Goal: Information Seeking & Learning: Understand process/instructions

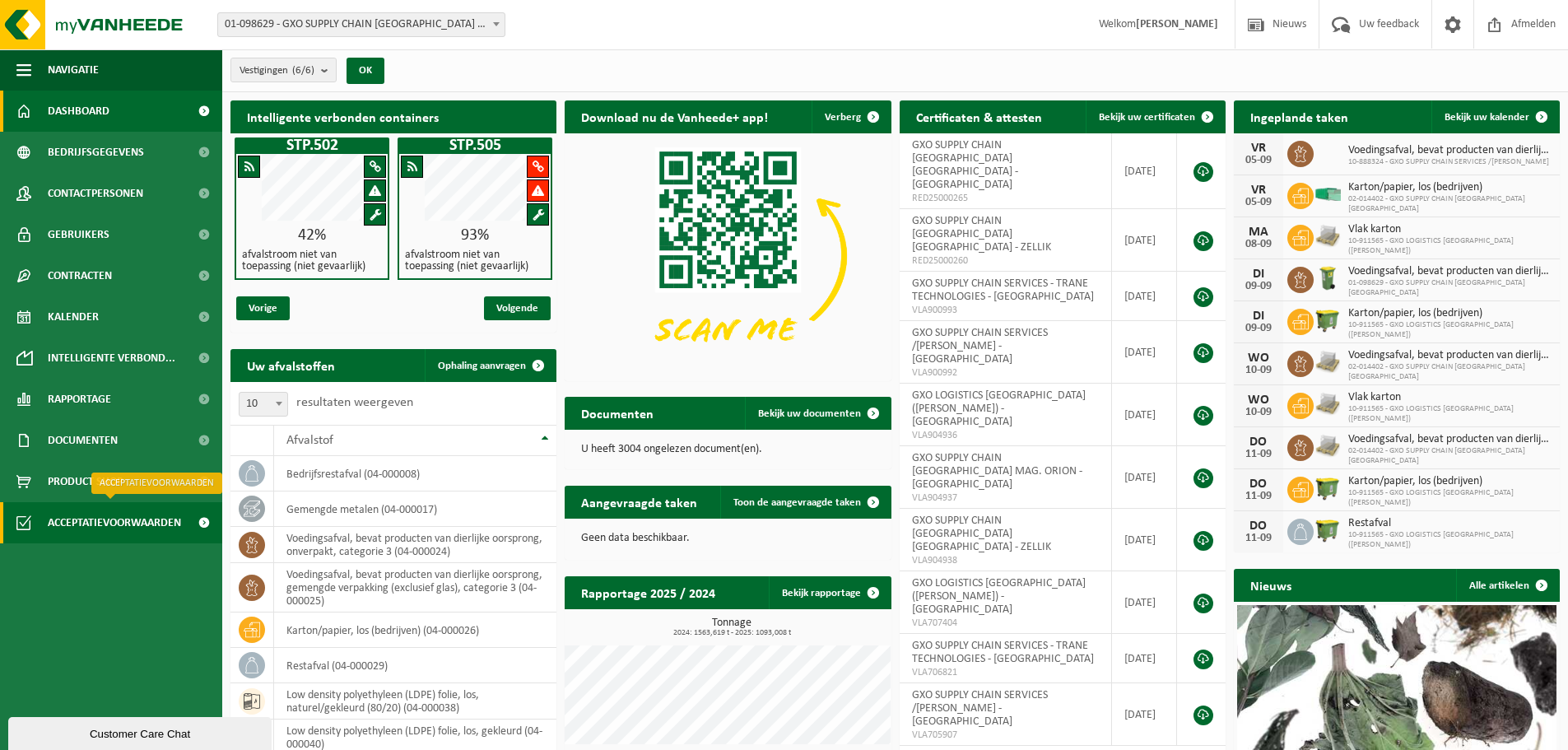
click at [90, 522] on span "Acceptatievoorwaarden" at bounding box center [114, 522] width 133 height 41
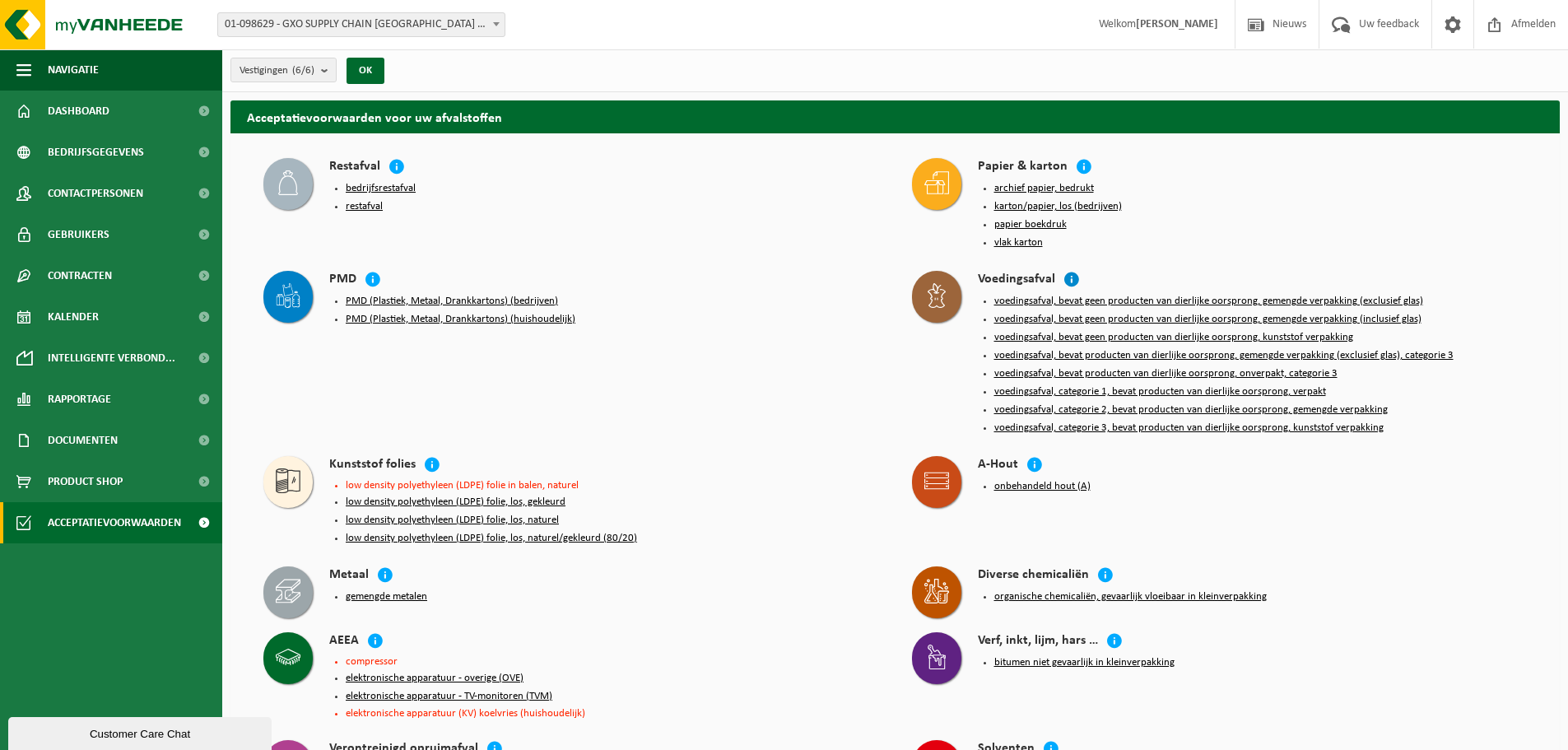
click at [1069, 271] on icon at bounding box center [1072, 279] width 16 height 16
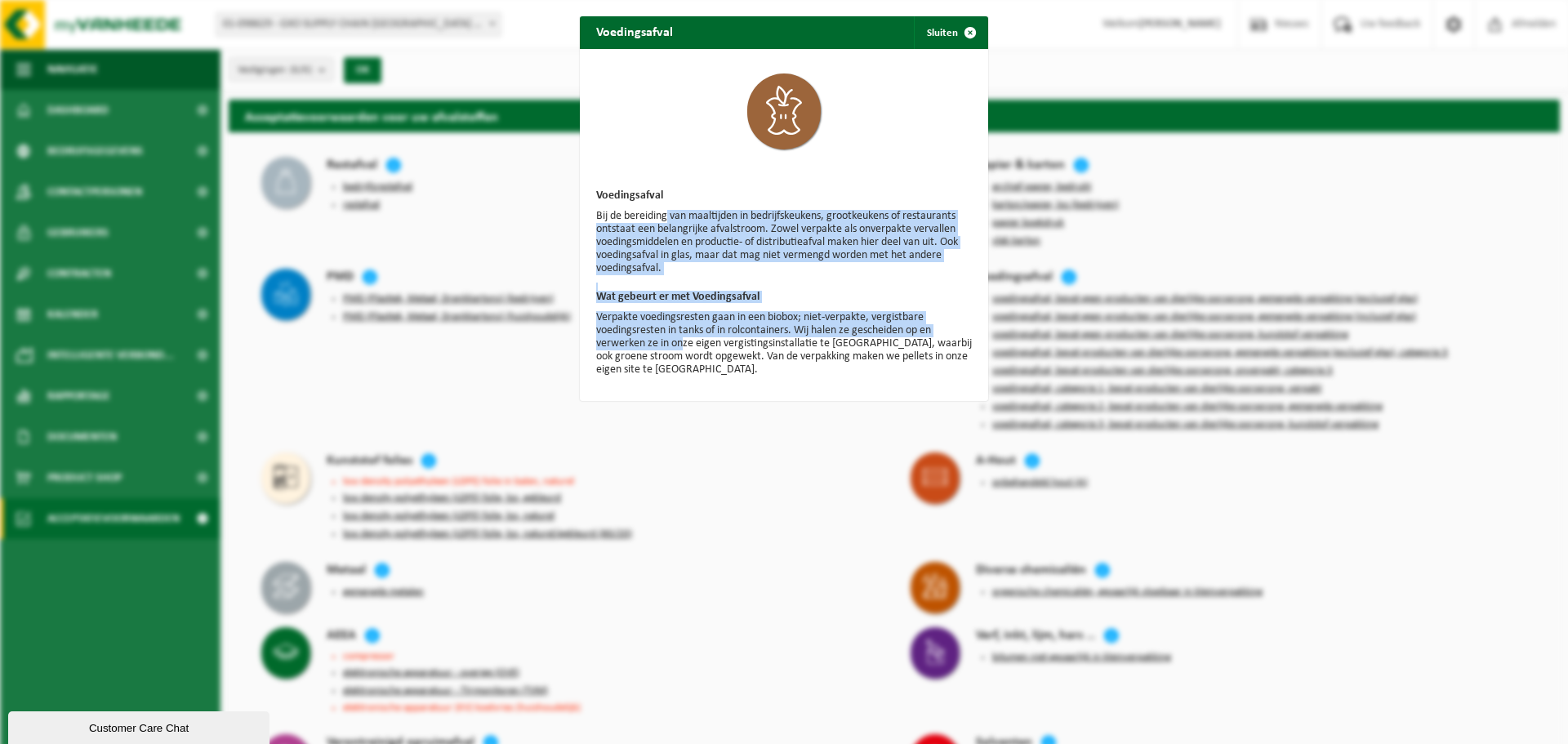
drag, startPoint x: 662, startPoint y: 220, endPoint x: 674, endPoint y: 338, distance: 118.6
click at [674, 338] on div "Voedingsafval Bij de bereiding van maaltijden in bedrijfskeukens, grootkeukens …" at bounding box center [784, 225] width 408 height 352
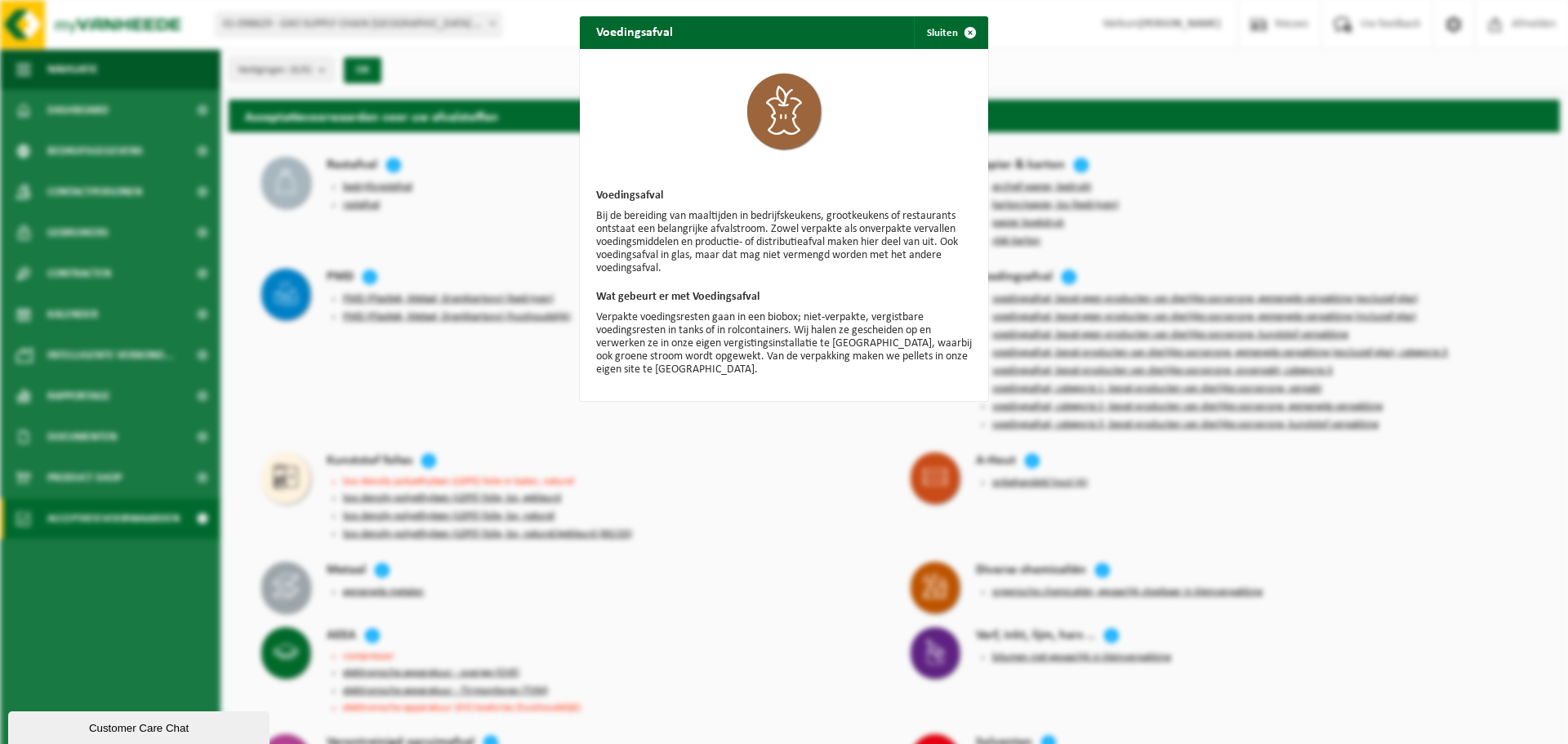
click at [1211, 189] on div "Voedingsafval Sluiten Voedingsafval Bij de bereiding van maaltijden in bedrijfs…" at bounding box center [784, 372] width 1568 height 744
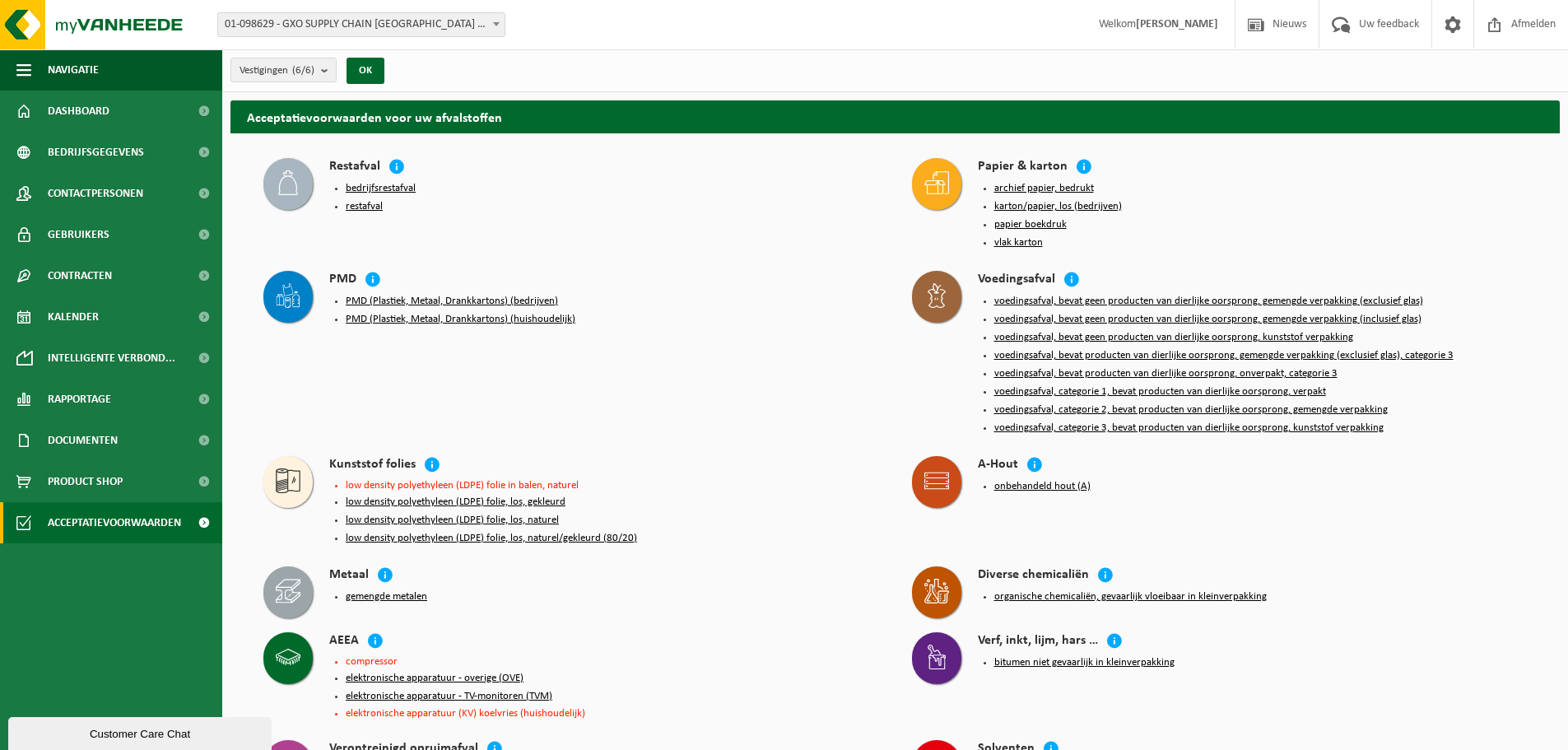
drag, startPoint x: 1299, startPoint y: 293, endPoint x: 1291, endPoint y: 293, distance: 8.0
click at [1288, 295] on button "voedingsafval, bevat geen producten van dierlijke oorsprong, gemengde verpakkin…" at bounding box center [1208, 301] width 429 height 13
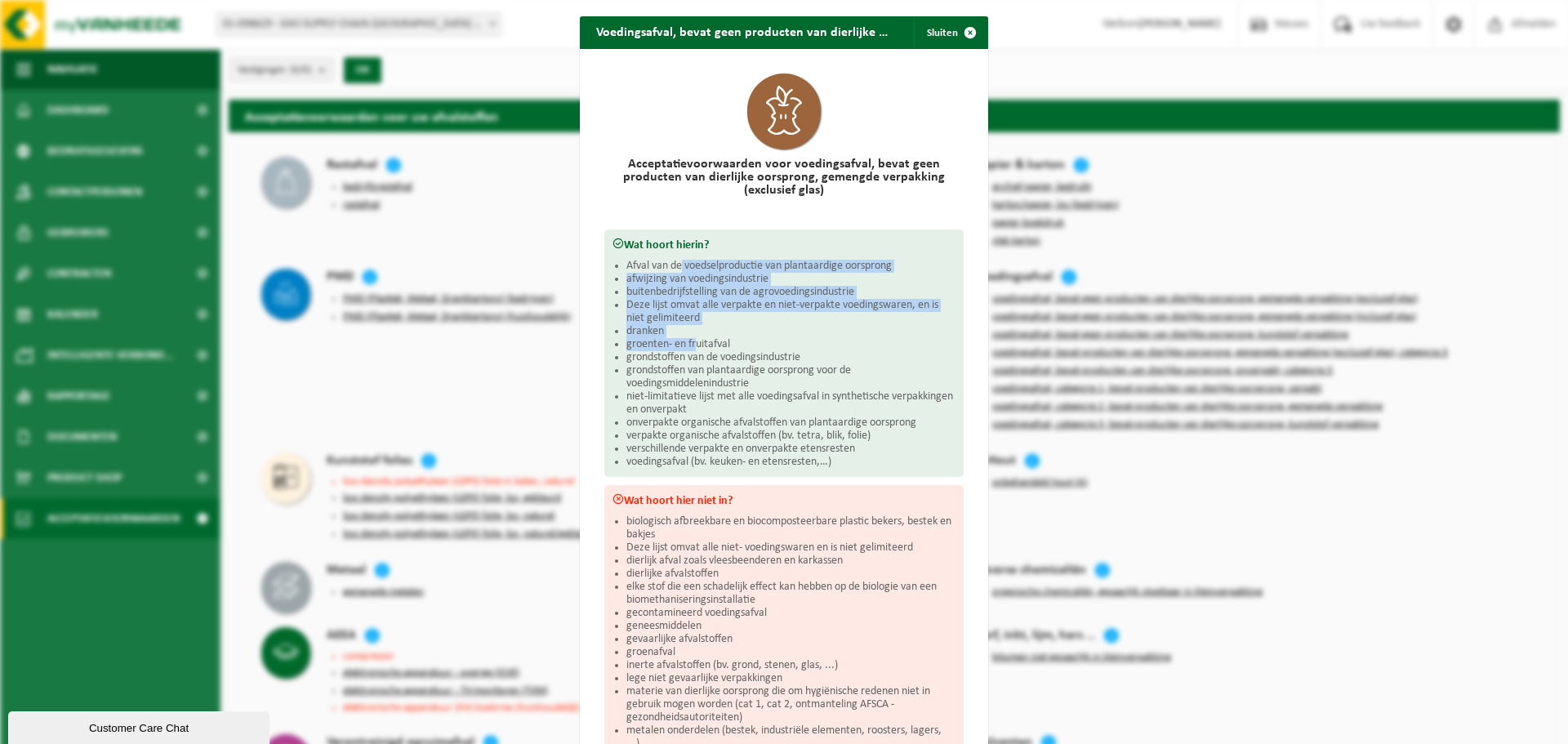
drag, startPoint x: 674, startPoint y: 266, endPoint x: 691, endPoint y: 336, distance: 72.0
click at [691, 336] on ul "Afval van de voedselproductie van plantaardige oorsprong afwijzing van voedings…" at bounding box center [790, 364] width 329 height 209
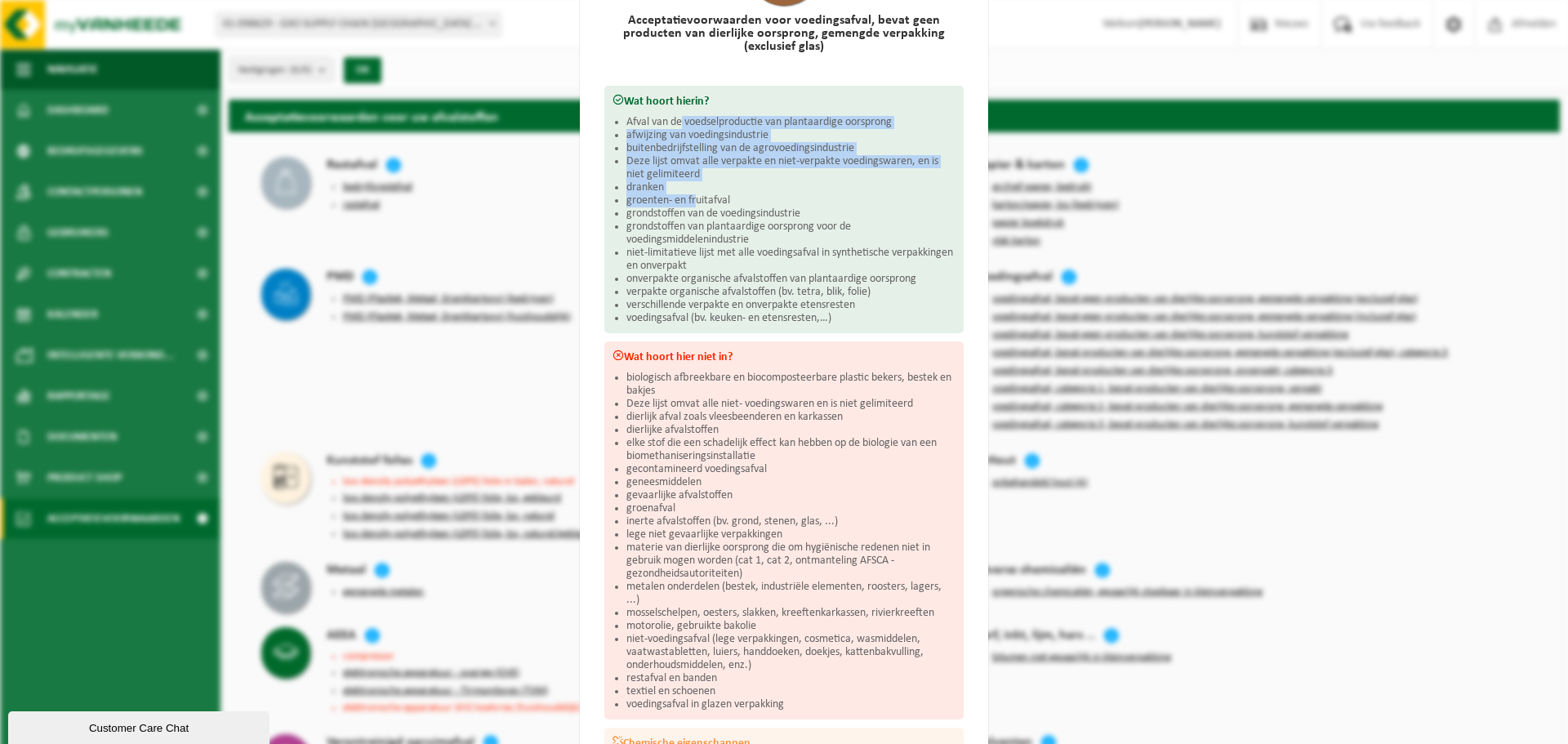
scroll to position [163, 0]
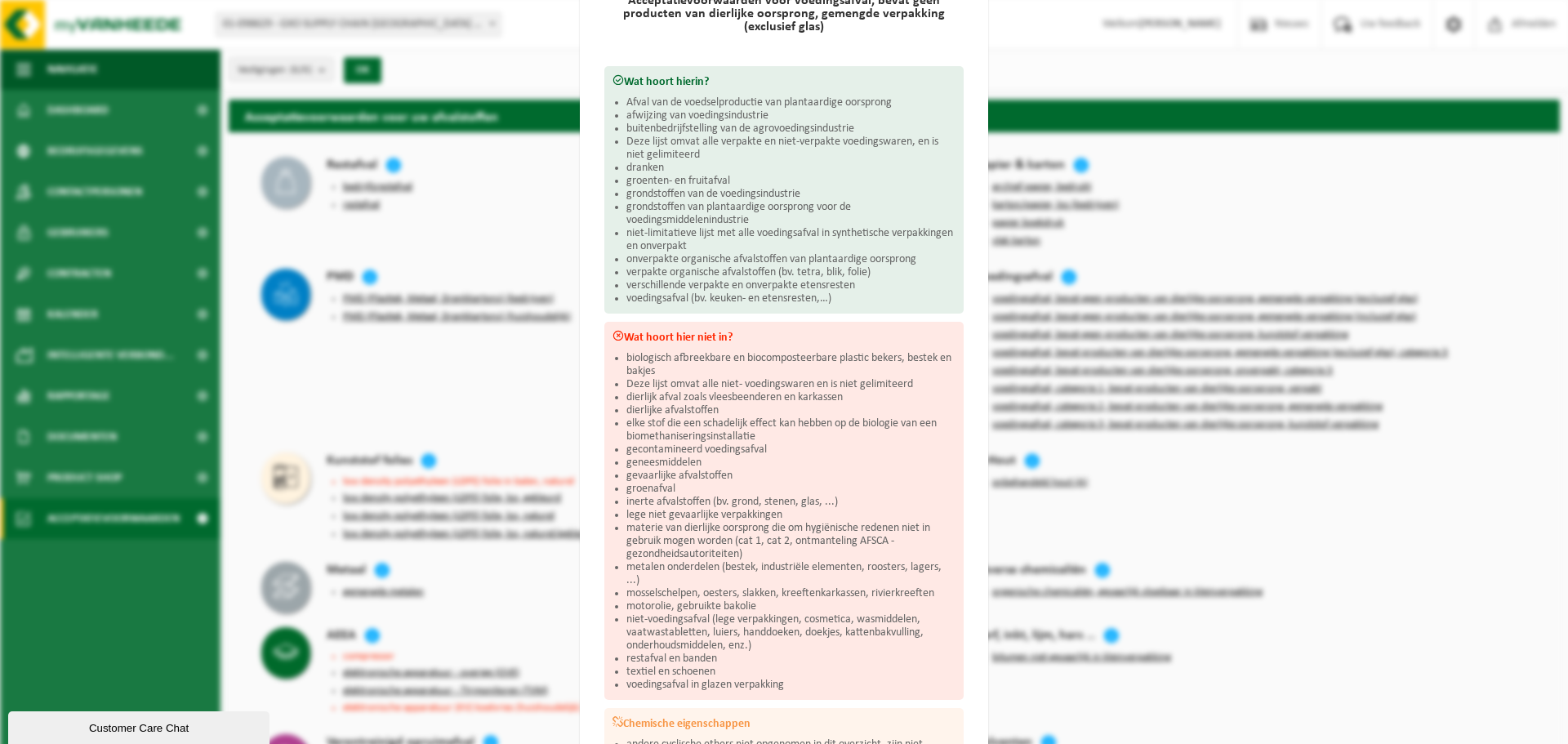
click at [789, 405] on li "dierlijke afvalstoffen" at bounding box center [790, 411] width 329 height 13
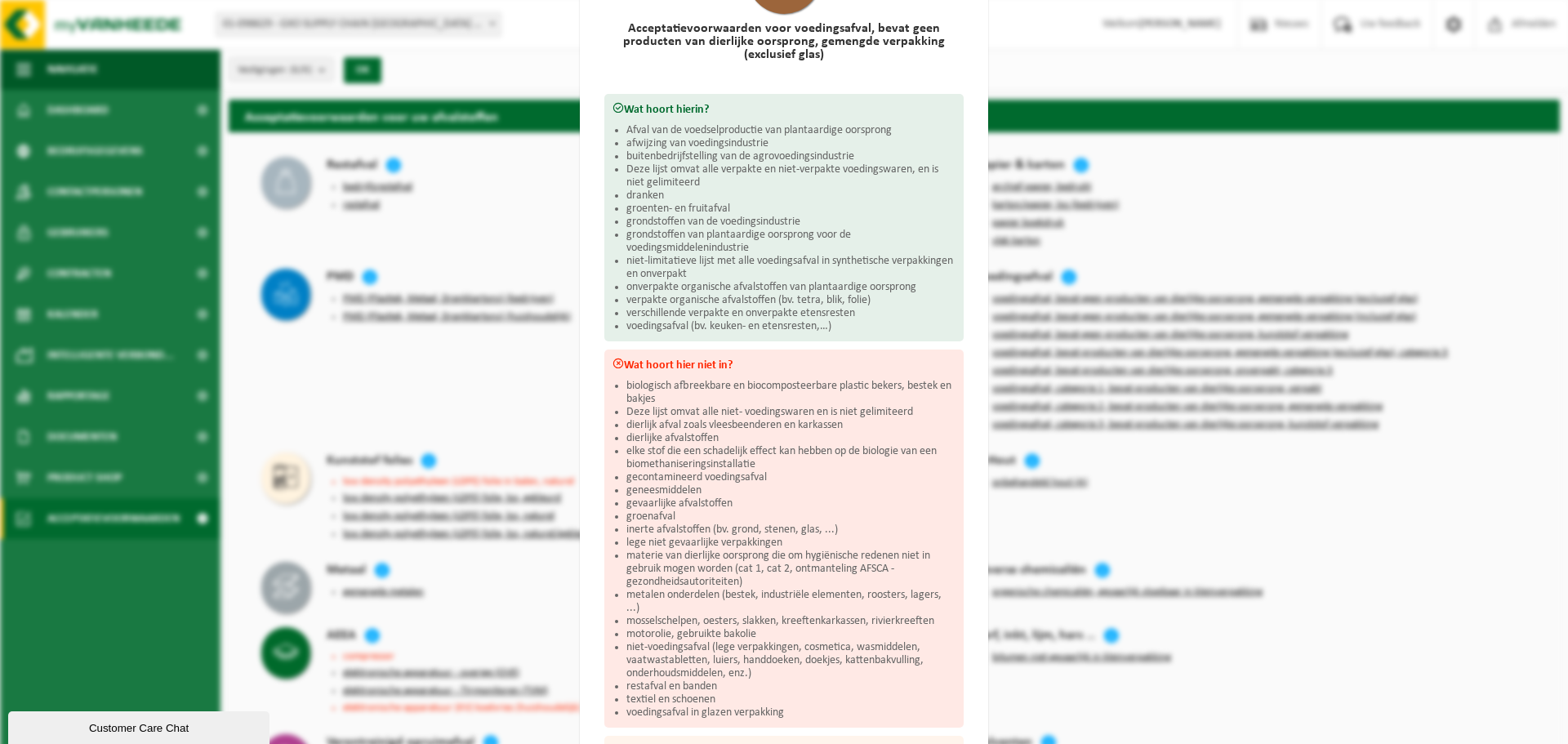
scroll to position [0, 0]
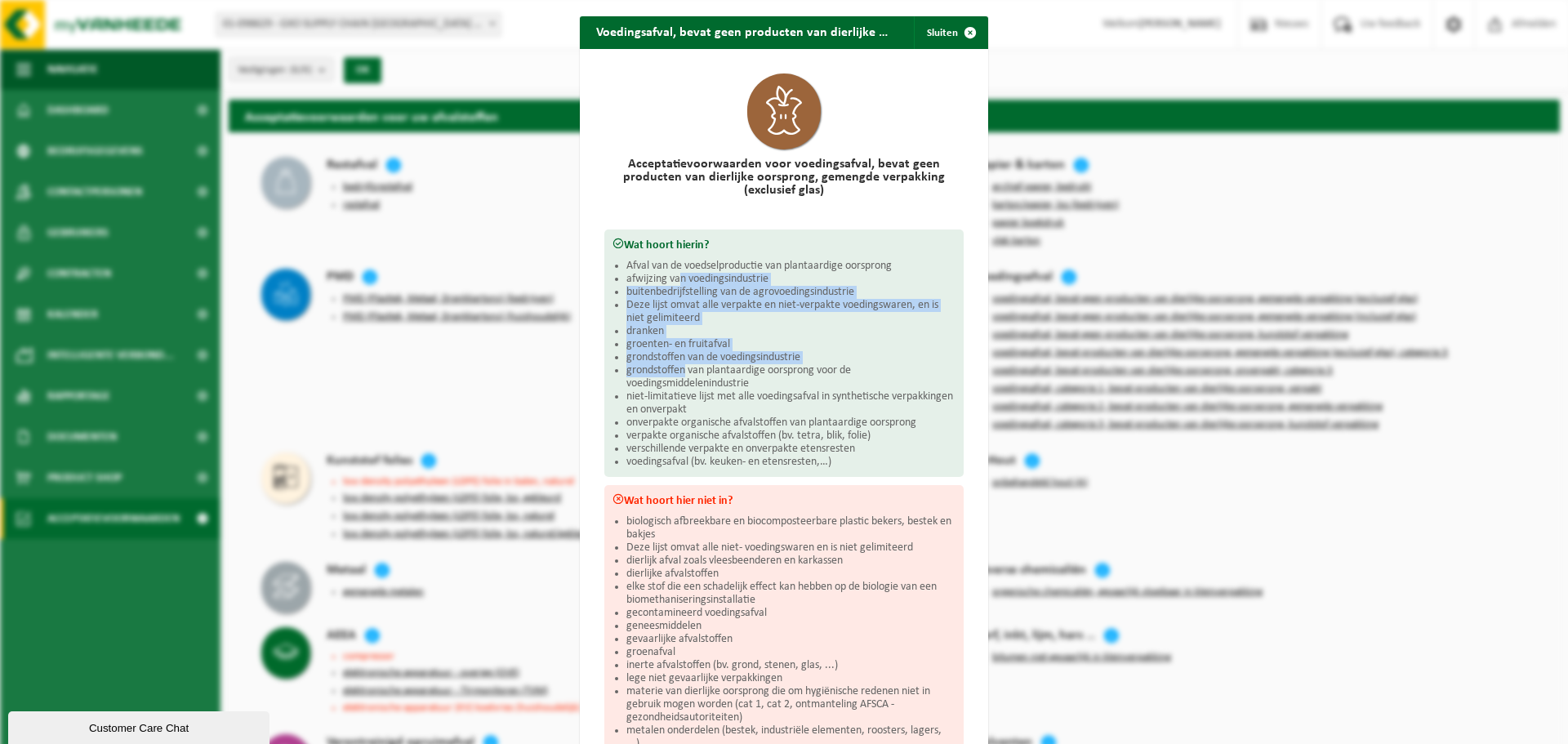
drag, startPoint x: 674, startPoint y: 280, endPoint x: 680, endPoint y: 366, distance: 86.2
click at [680, 366] on ul "Afval van de voedselproductie van plantaardige oorsprong afwijzing van voedings…" at bounding box center [790, 364] width 329 height 209
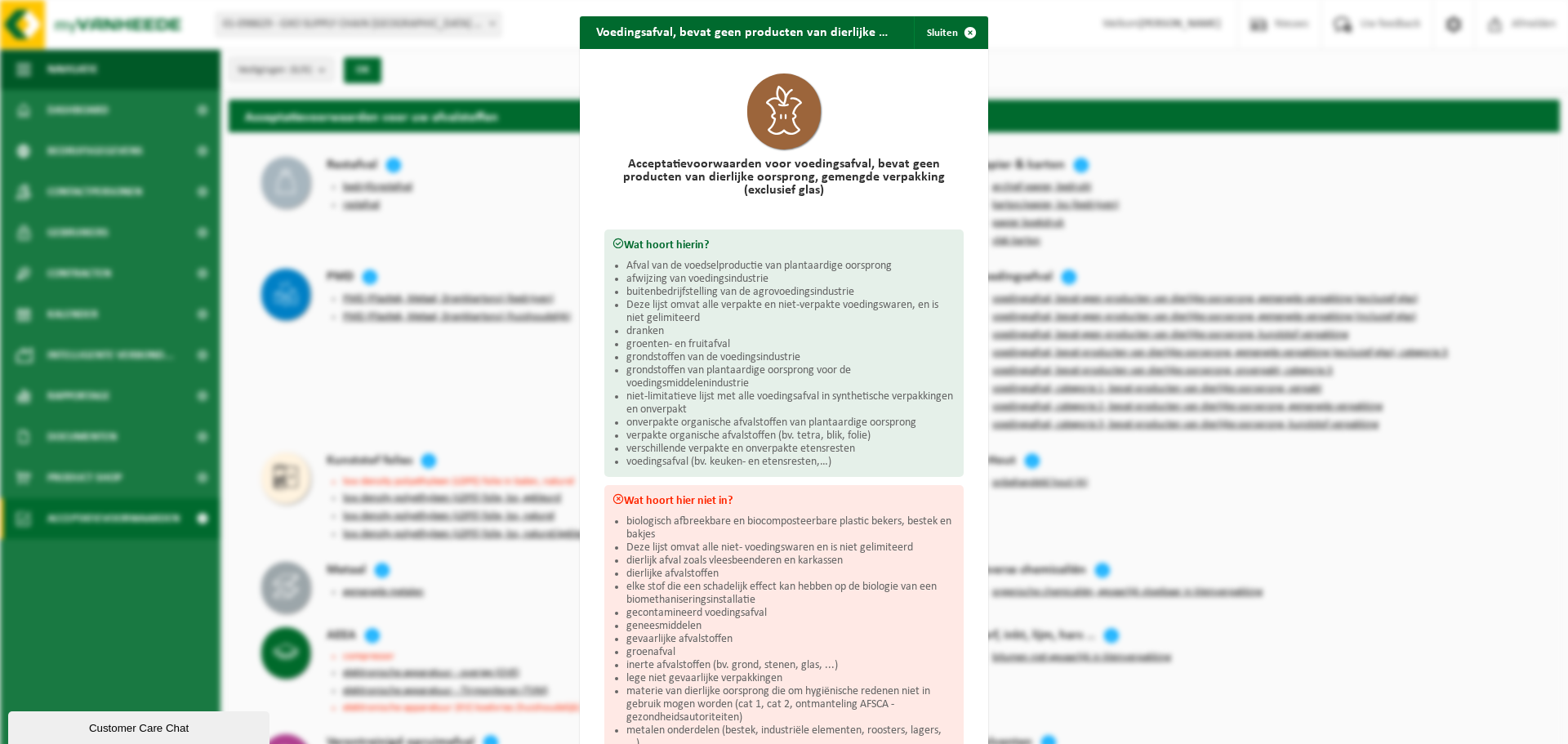
click at [780, 368] on li "grondstoffen van plantaardige oorsprong voor de voedingsmiddelenindustrie" at bounding box center [790, 377] width 329 height 26
click at [1230, 199] on div "Voedingsafval, bevat geen producten van dierlijke oorsprong, gemengde verpakkin…" at bounding box center [784, 372] width 1568 height 744
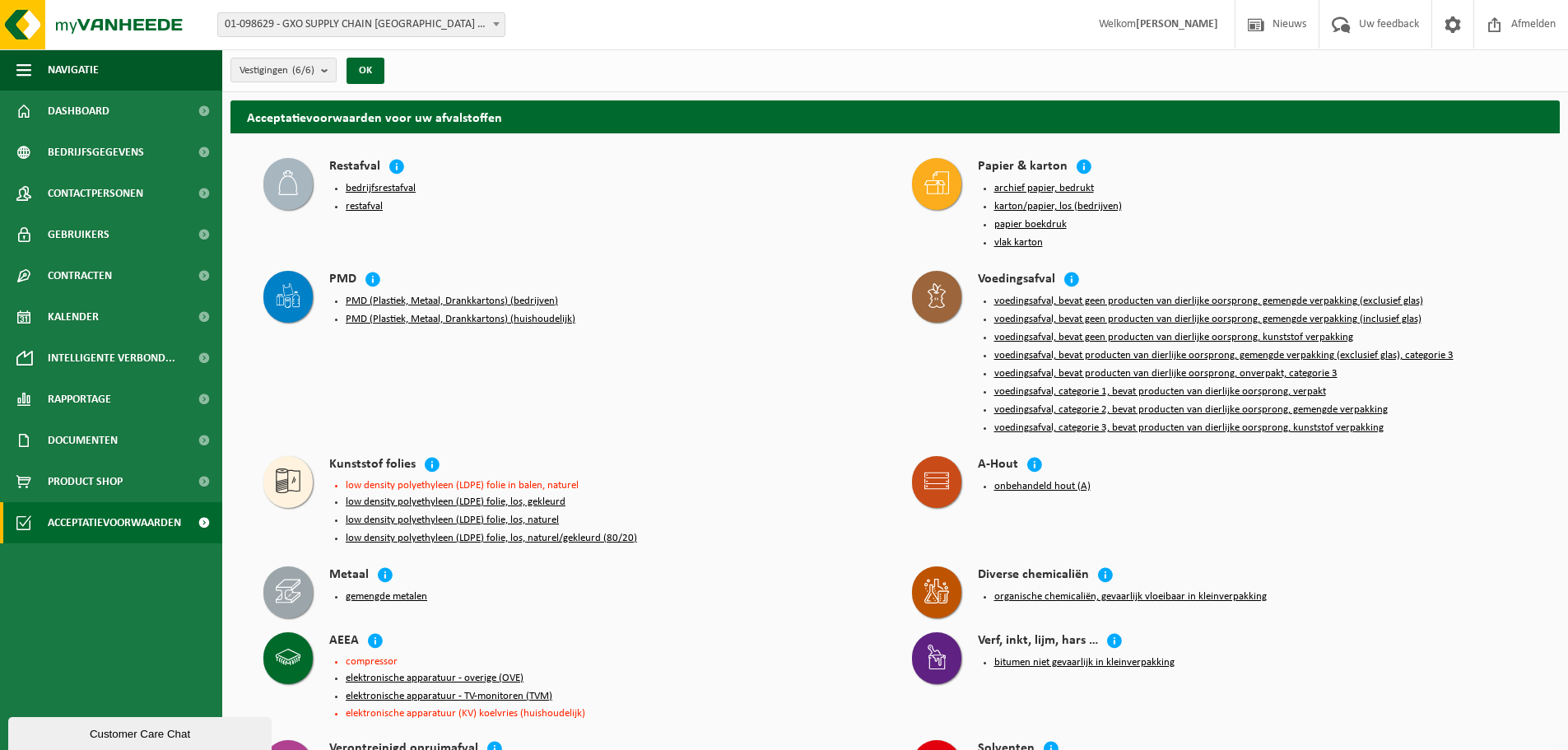
click at [1211, 331] on button "voedingsafval, bevat geen producten van dierlijke oorsprong, kunststof verpakki…" at bounding box center [1173, 338] width 358 height 13
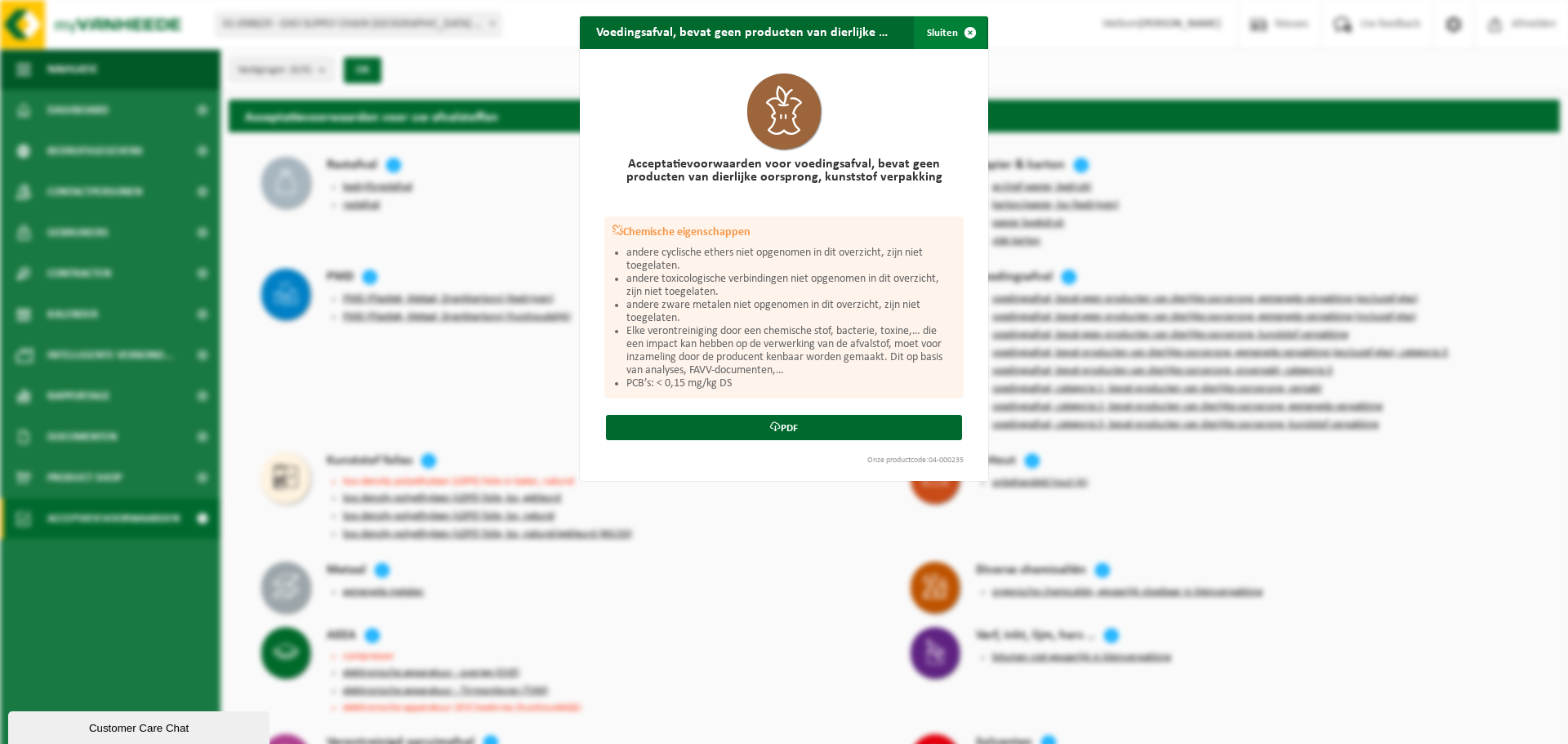
click at [962, 30] on span "button" at bounding box center [970, 33] width 33 height 33
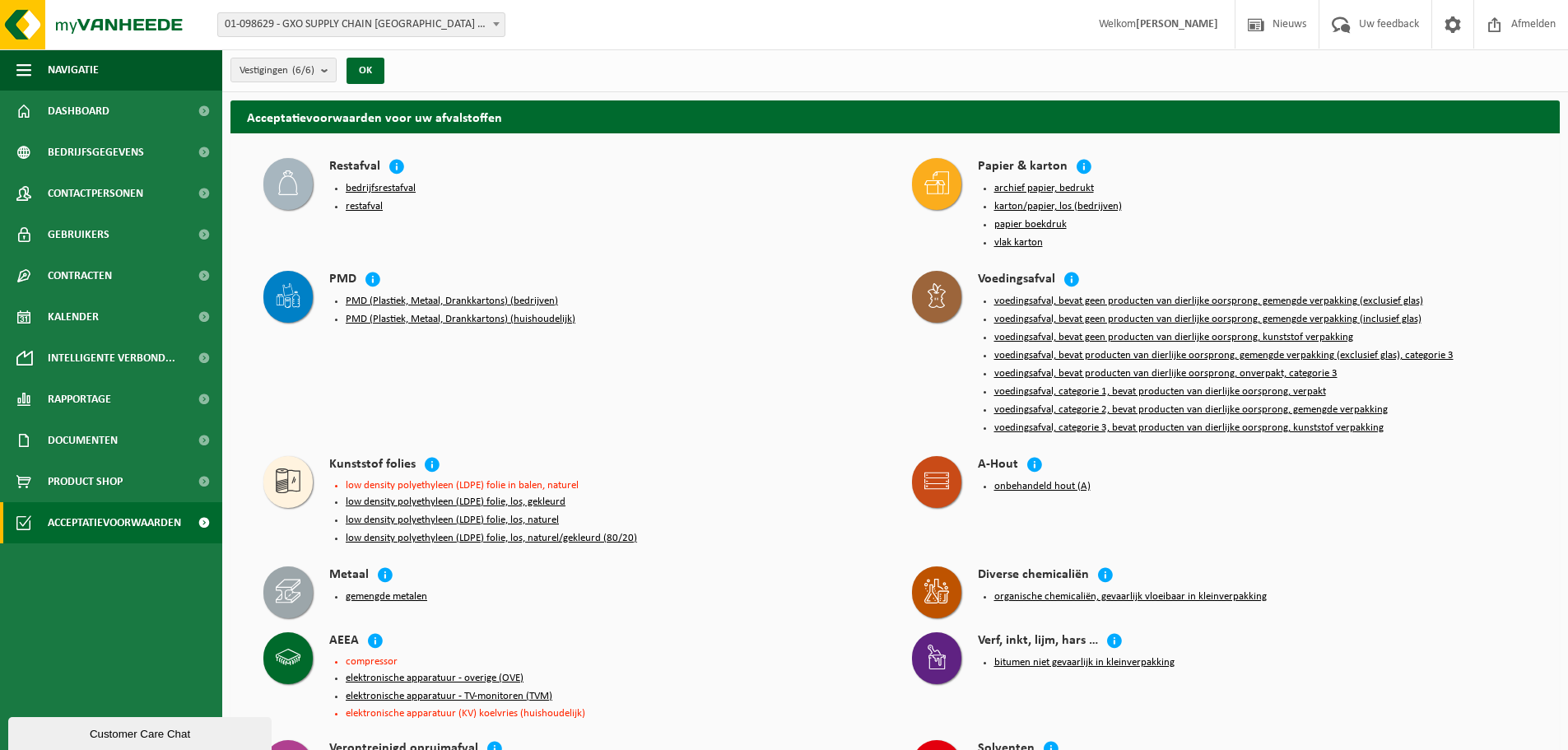
click at [1274, 313] on button "voedingsafval, bevat geen producten van dierlijke oorsprong, gemengde verpakkin…" at bounding box center [1207, 319] width 427 height 13
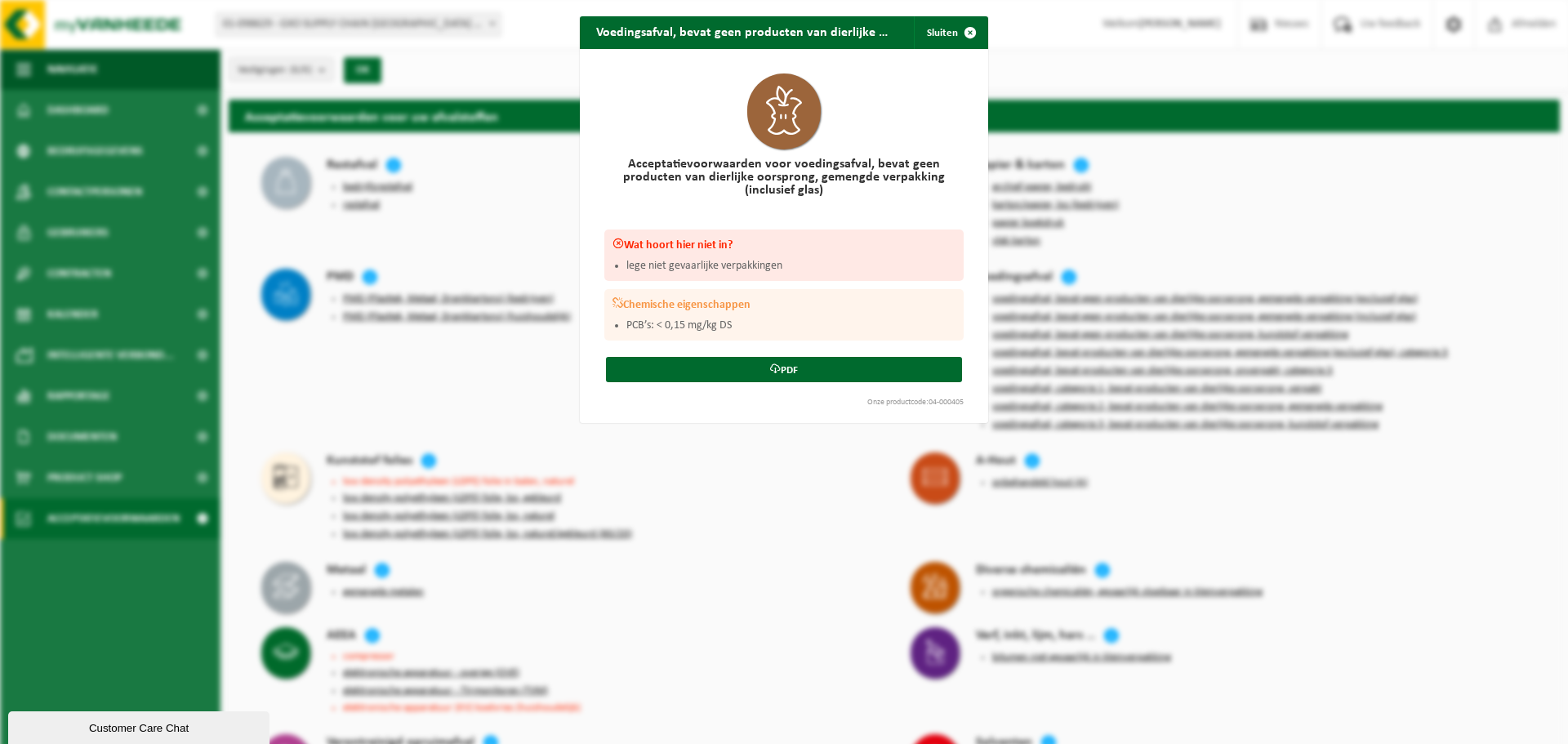
click at [1219, 211] on div "Voedingsafval, bevat geen producten van dierlijke oorsprong, gemengde verpakkin…" at bounding box center [784, 372] width 1568 height 744
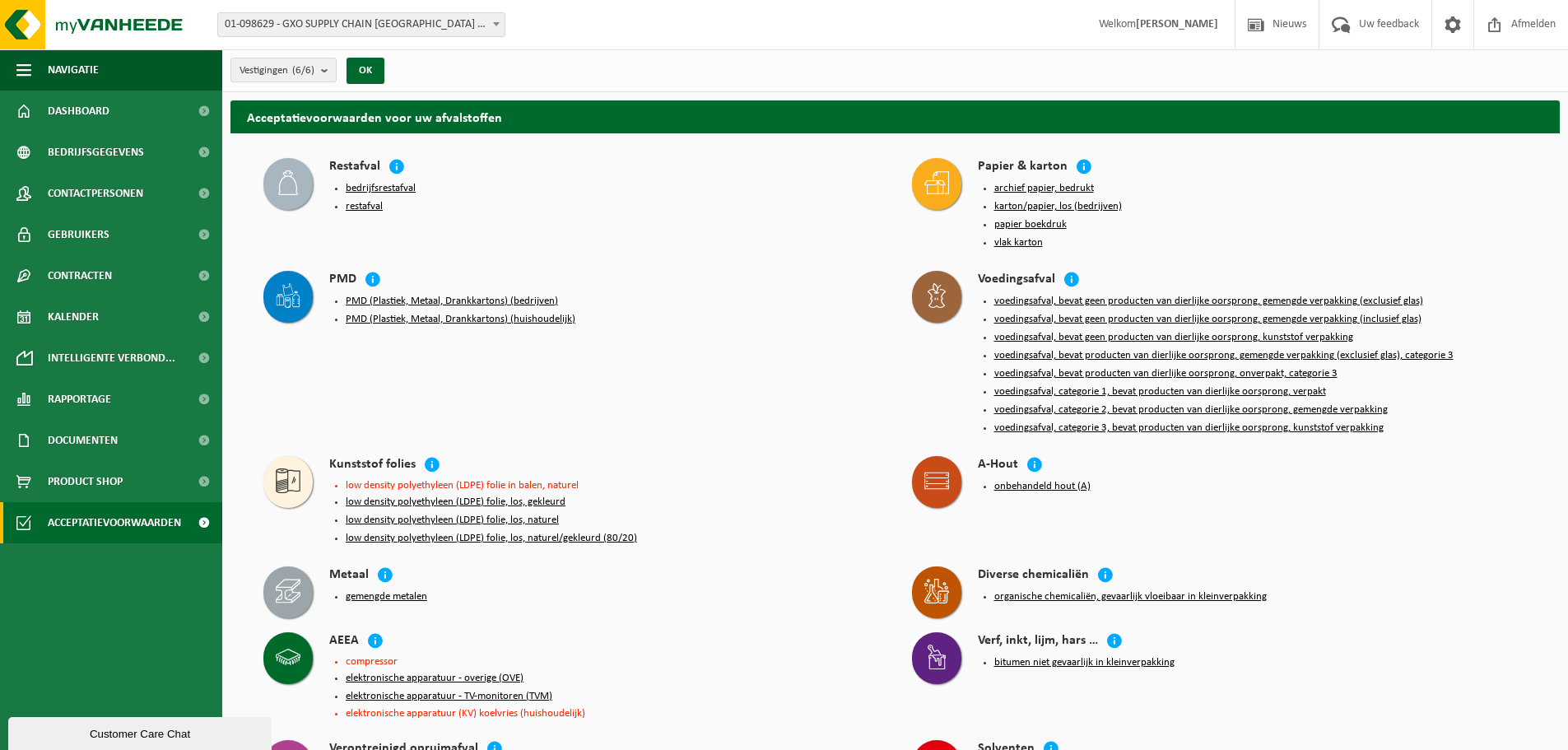
click at [1215, 403] on button "voedingsafval, categorie 2, bevat producten van dierlijke oorsprong, gemengde v…" at bounding box center [1190, 410] width 393 height 13
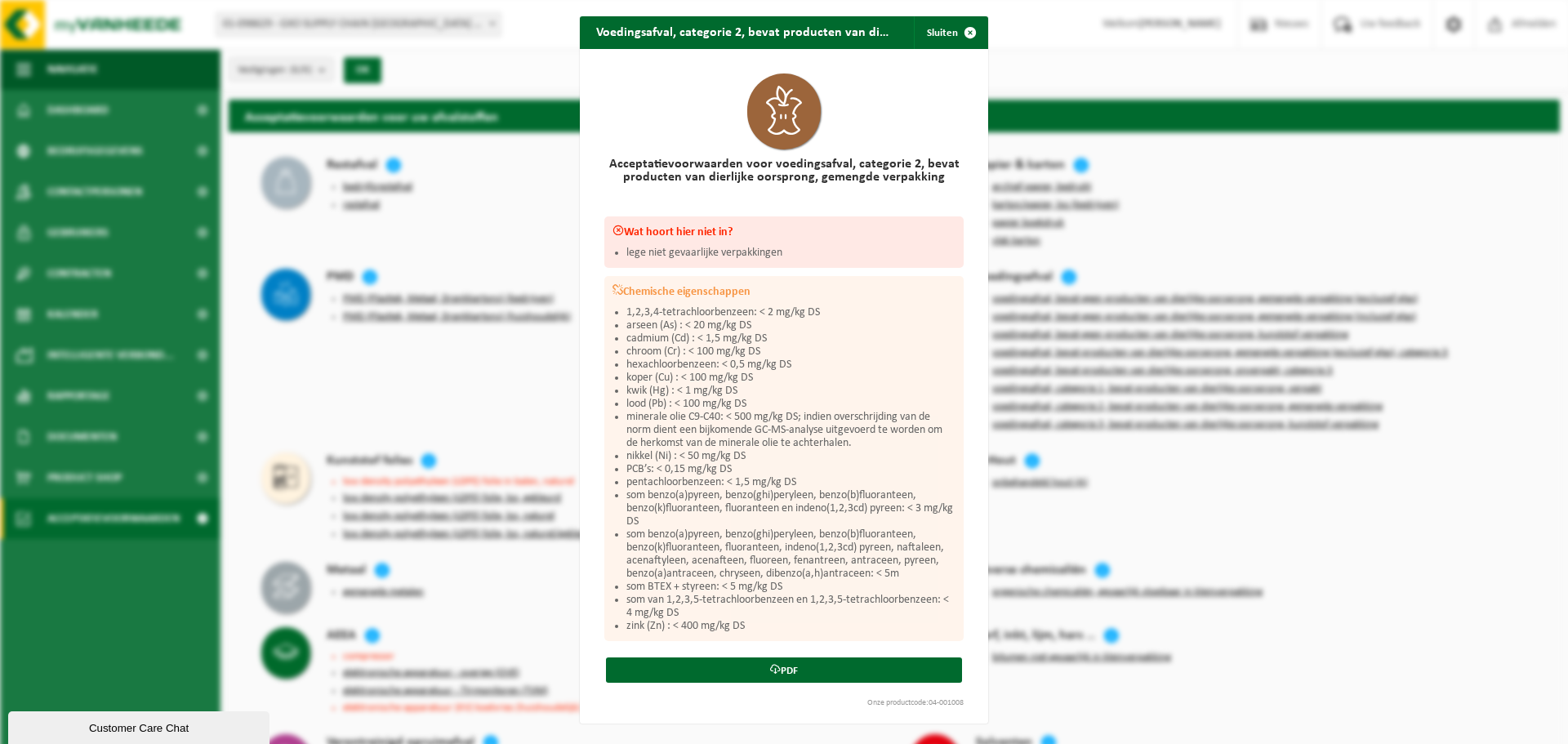
click at [1210, 450] on div "Voedingsafval, categorie 2, bevat producten van dierlijke oorsprong, gemengde v…" at bounding box center [784, 372] width 1568 height 744
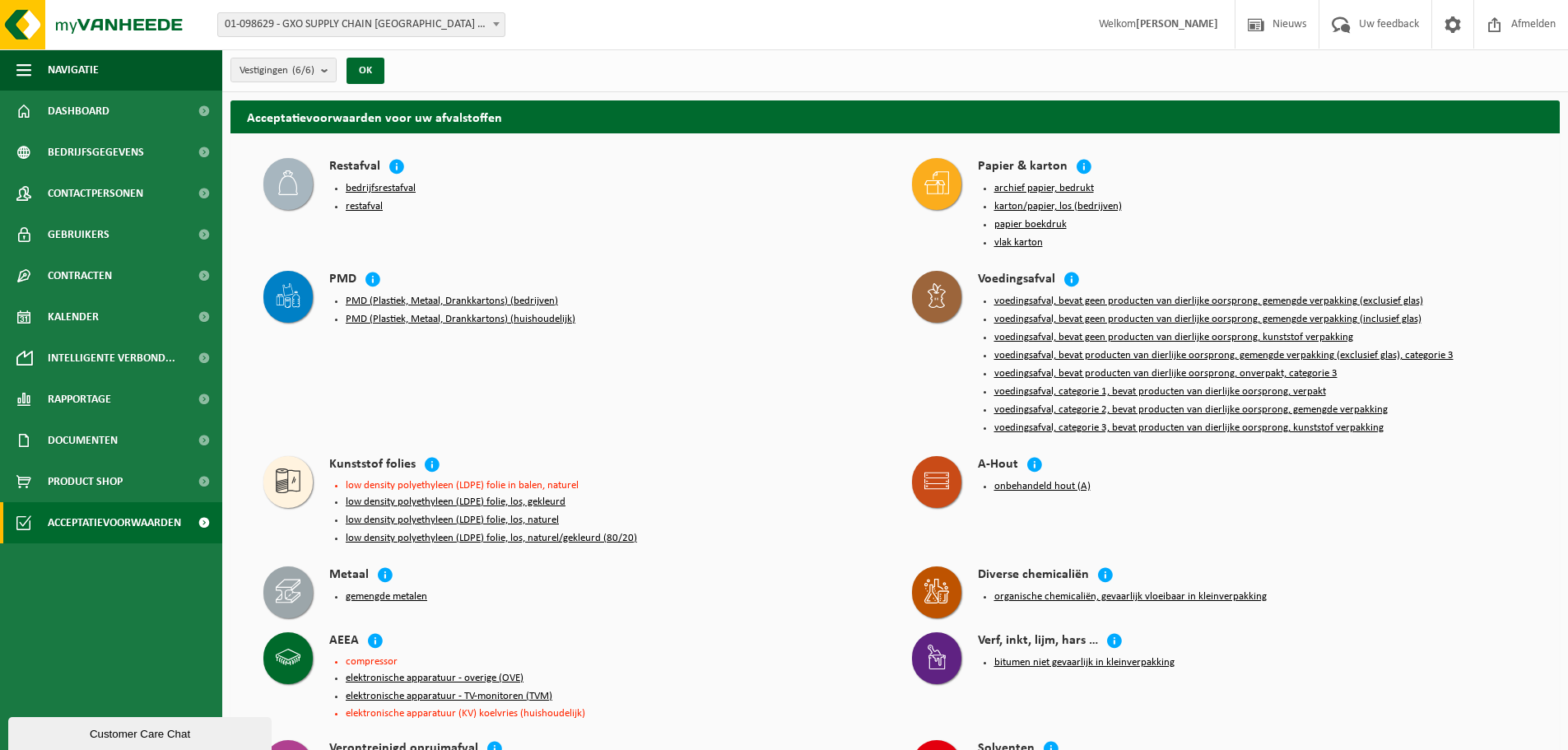
click at [1227, 331] on button "voedingsafval, bevat geen producten van dierlijke oorsprong, kunststof verpakki…" at bounding box center [1173, 338] width 358 height 13
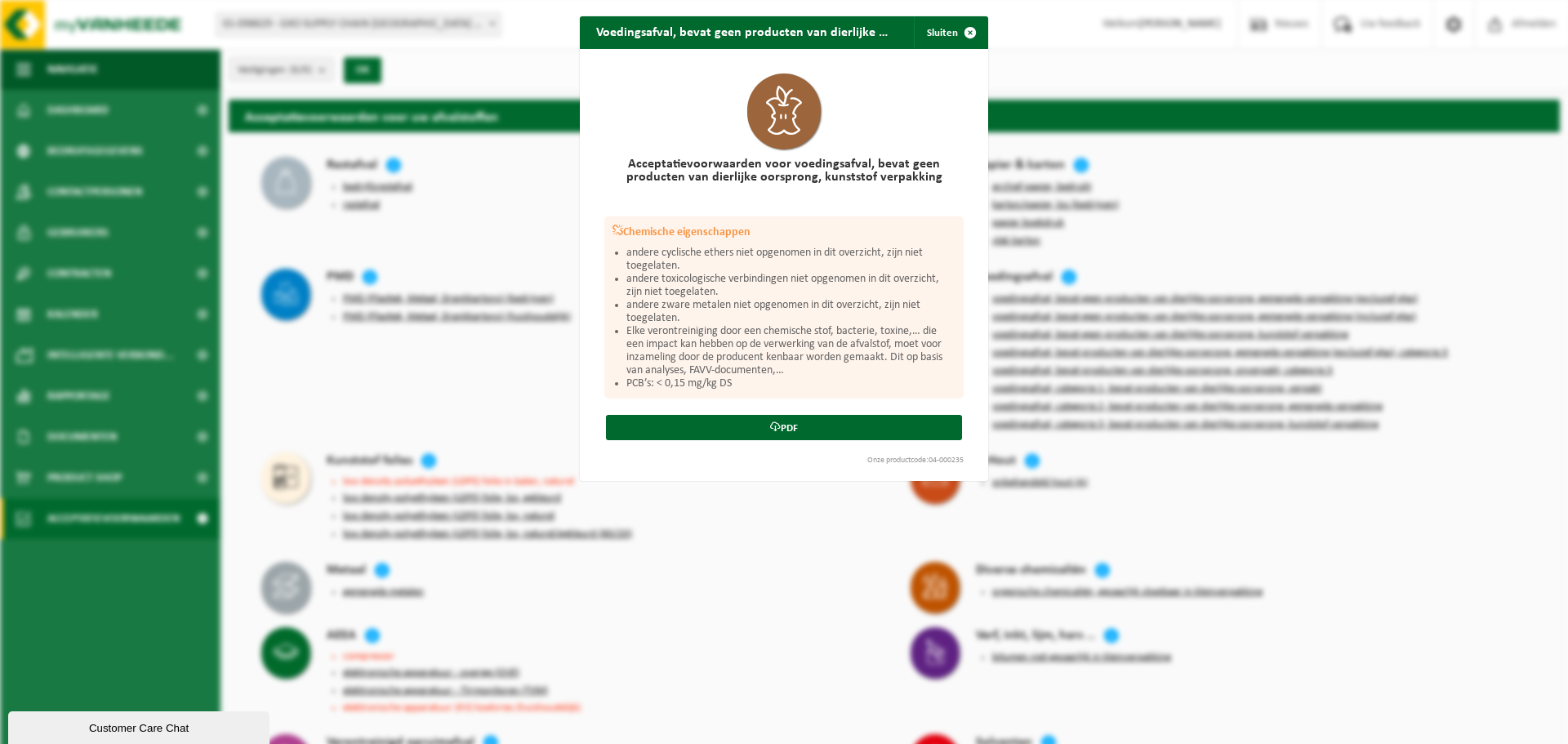
click at [1218, 325] on div "Voedingsafval, bevat geen producten van dierlijke oorsprong, kunststof verpakki…" at bounding box center [784, 372] width 1568 height 744
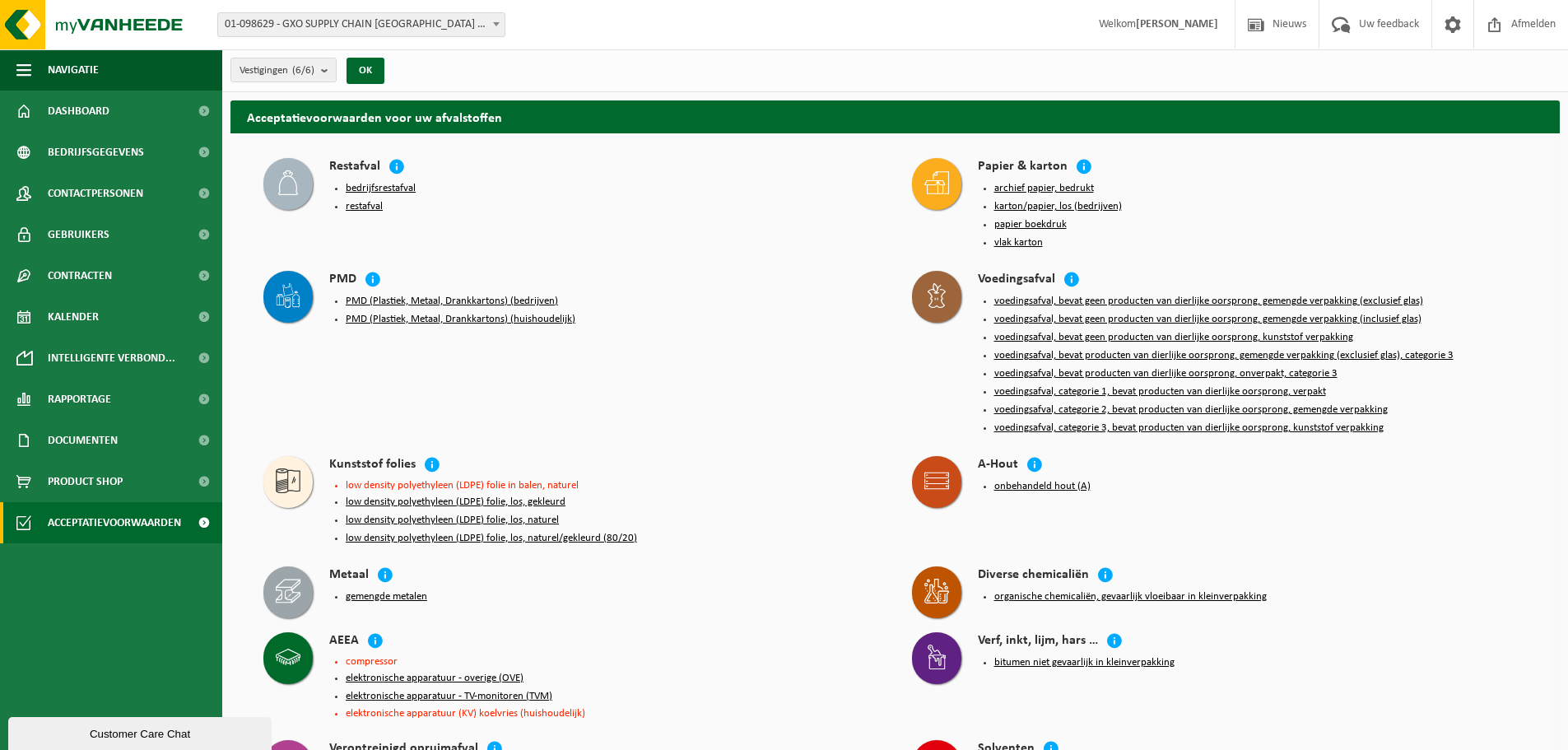
click at [1225, 349] on button "voedingsafval, bevat producten van dierlijke oorsprong, gemengde verpakking (ex…" at bounding box center [1223, 356] width 459 height 13
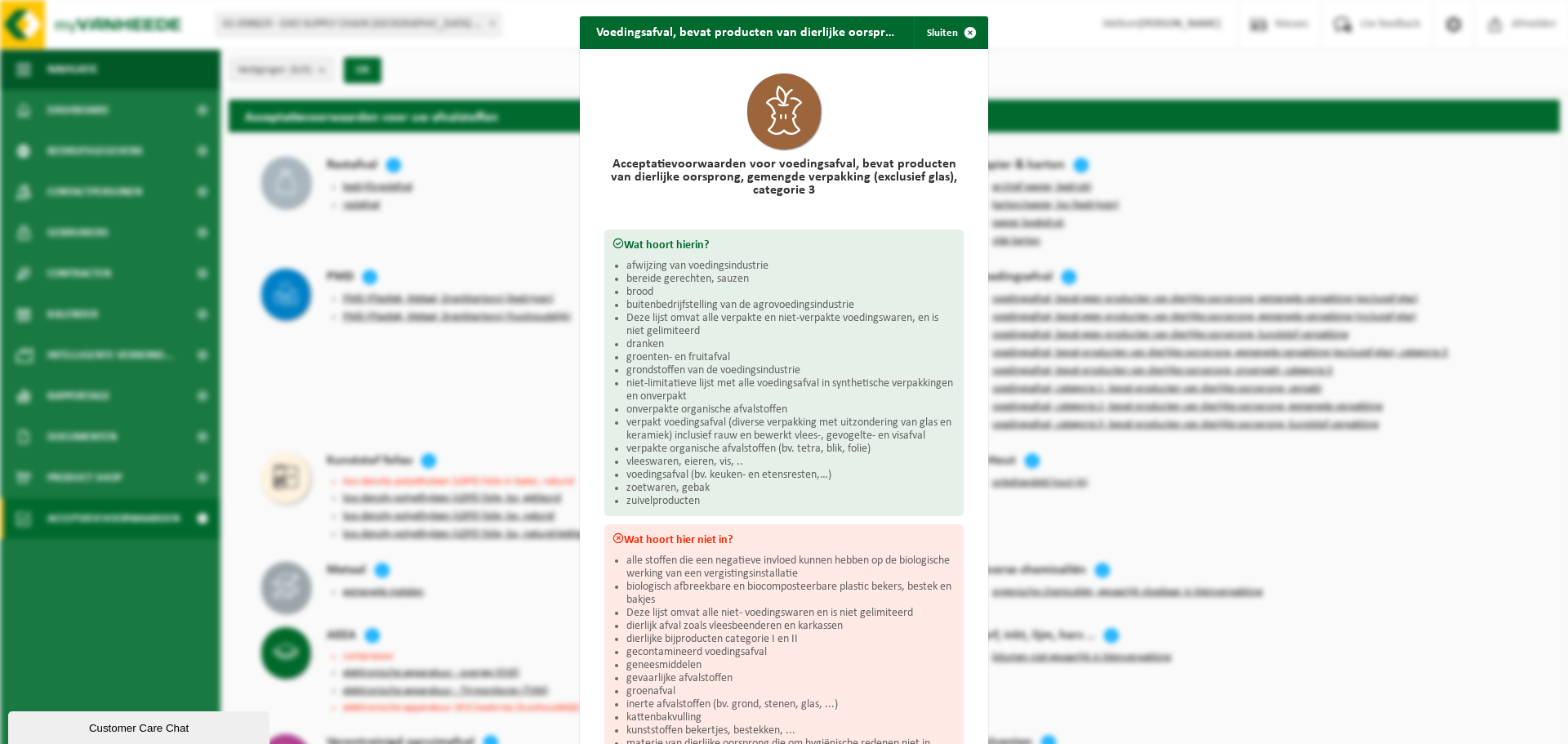
click at [1216, 343] on div "Voedingsafval, bevat producten van dierlijke oorsprong, gemengde verpakking (ex…" at bounding box center [784, 372] width 1568 height 744
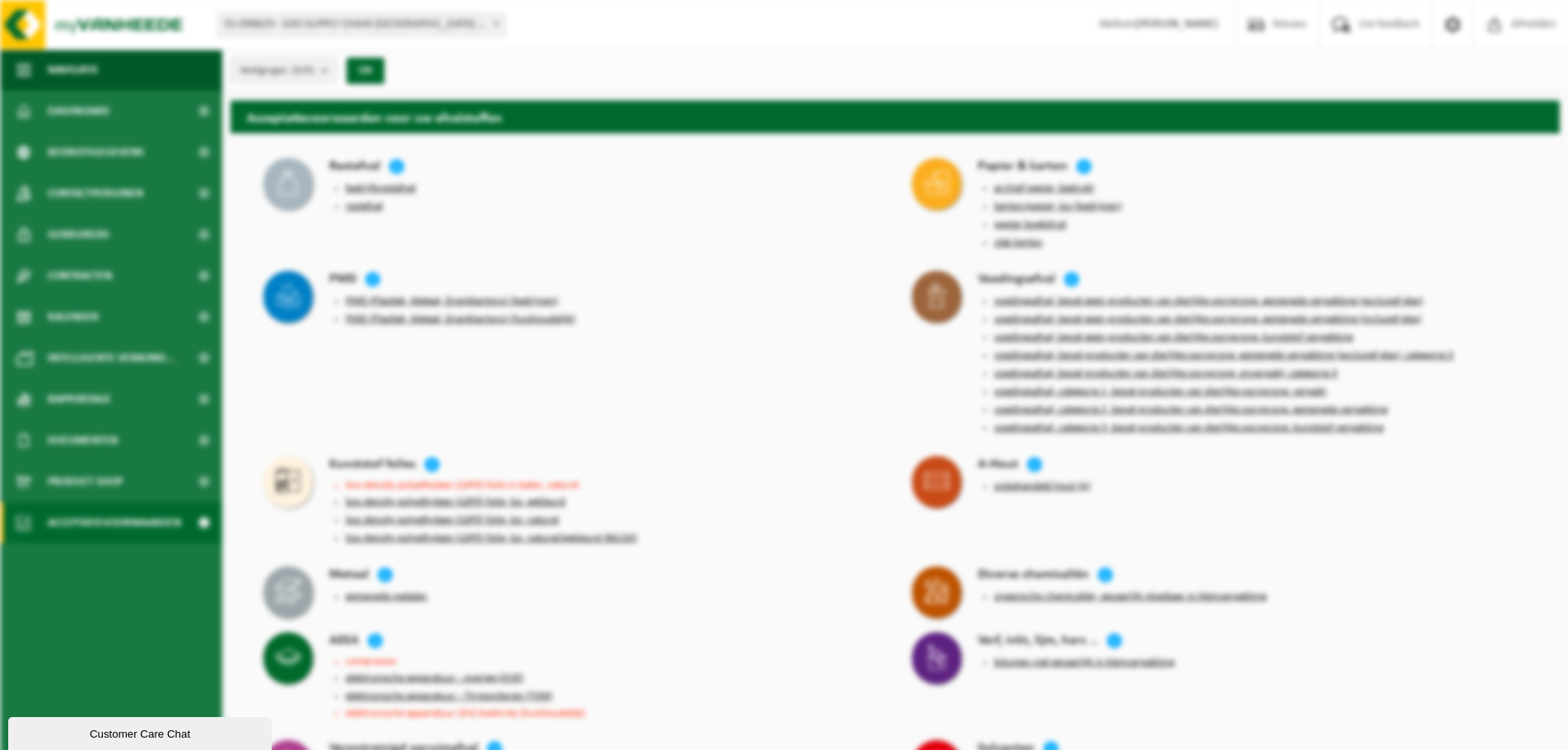
click at [1225, 349] on button "voedingsafval, bevat producten van dierlijke oorsprong, gemengde verpakking (ex…" at bounding box center [1223, 356] width 459 height 13
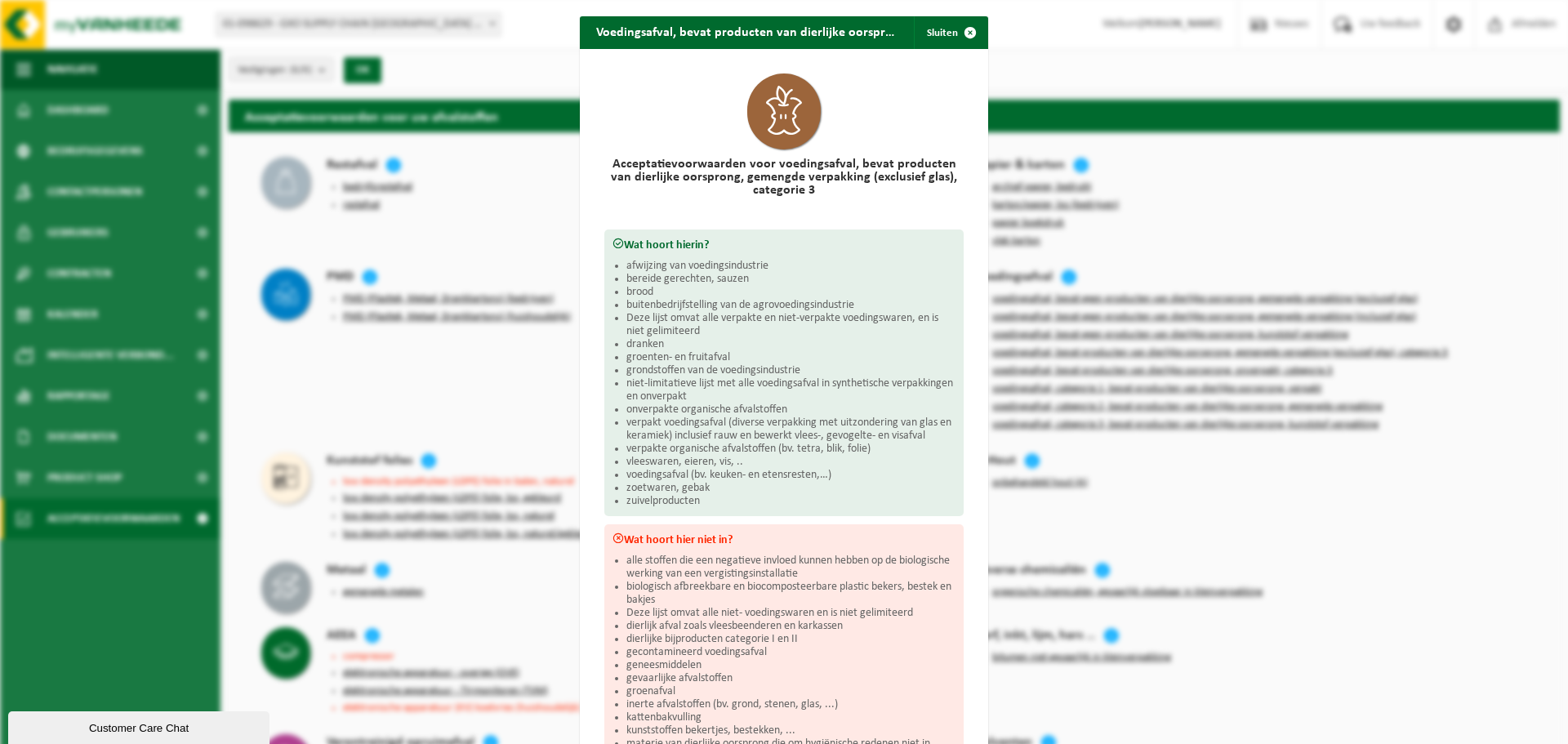
click at [1279, 220] on div "Voedingsafval, bevat producten van dierlijke oorsprong, gemengde verpakking (ex…" at bounding box center [784, 372] width 1568 height 744
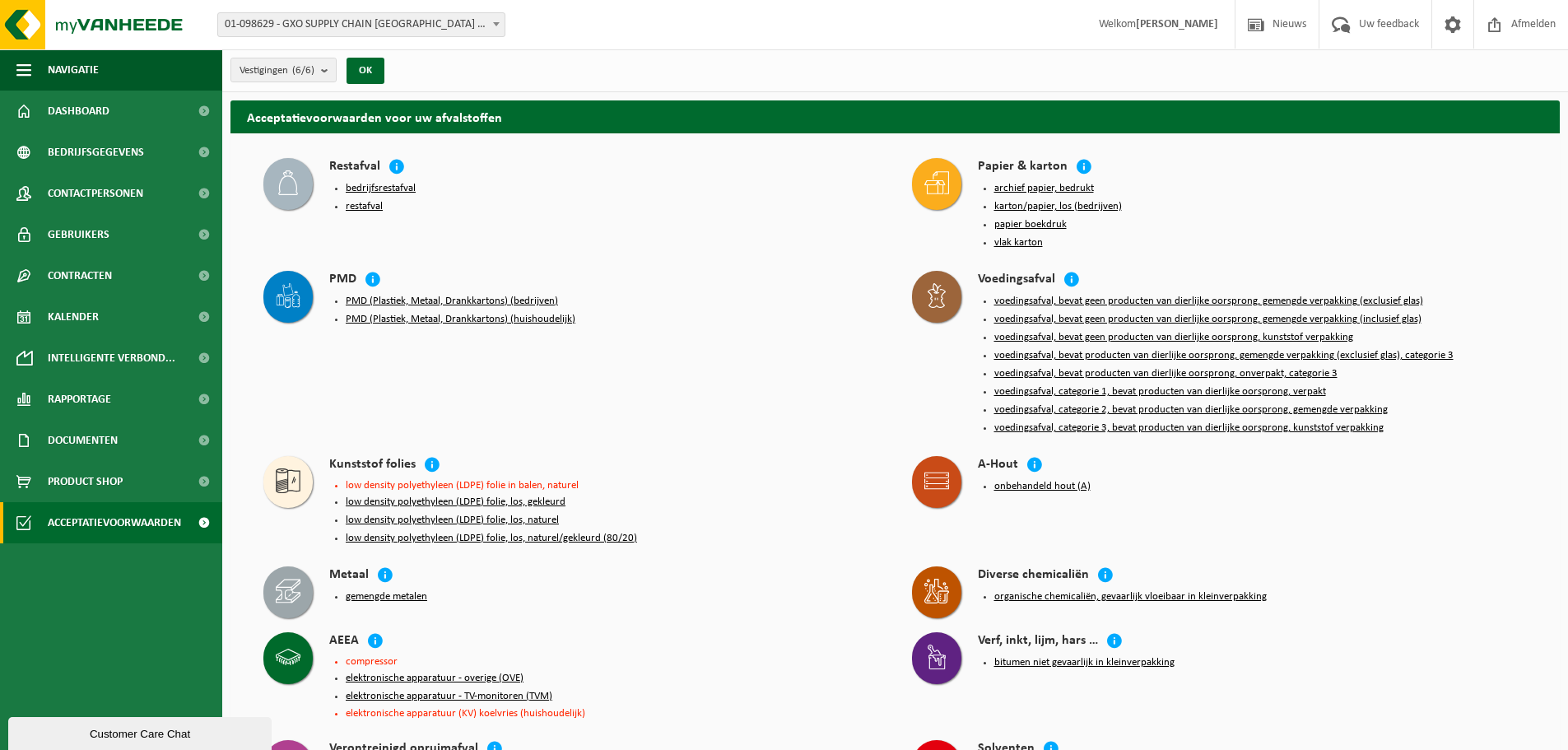
click at [1226, 367] on button "voedingsafval, bevat producten van dierlijke oorsprong, onverpakt, categorie 3" at bounding box center [1165, 373] width 343 height 13
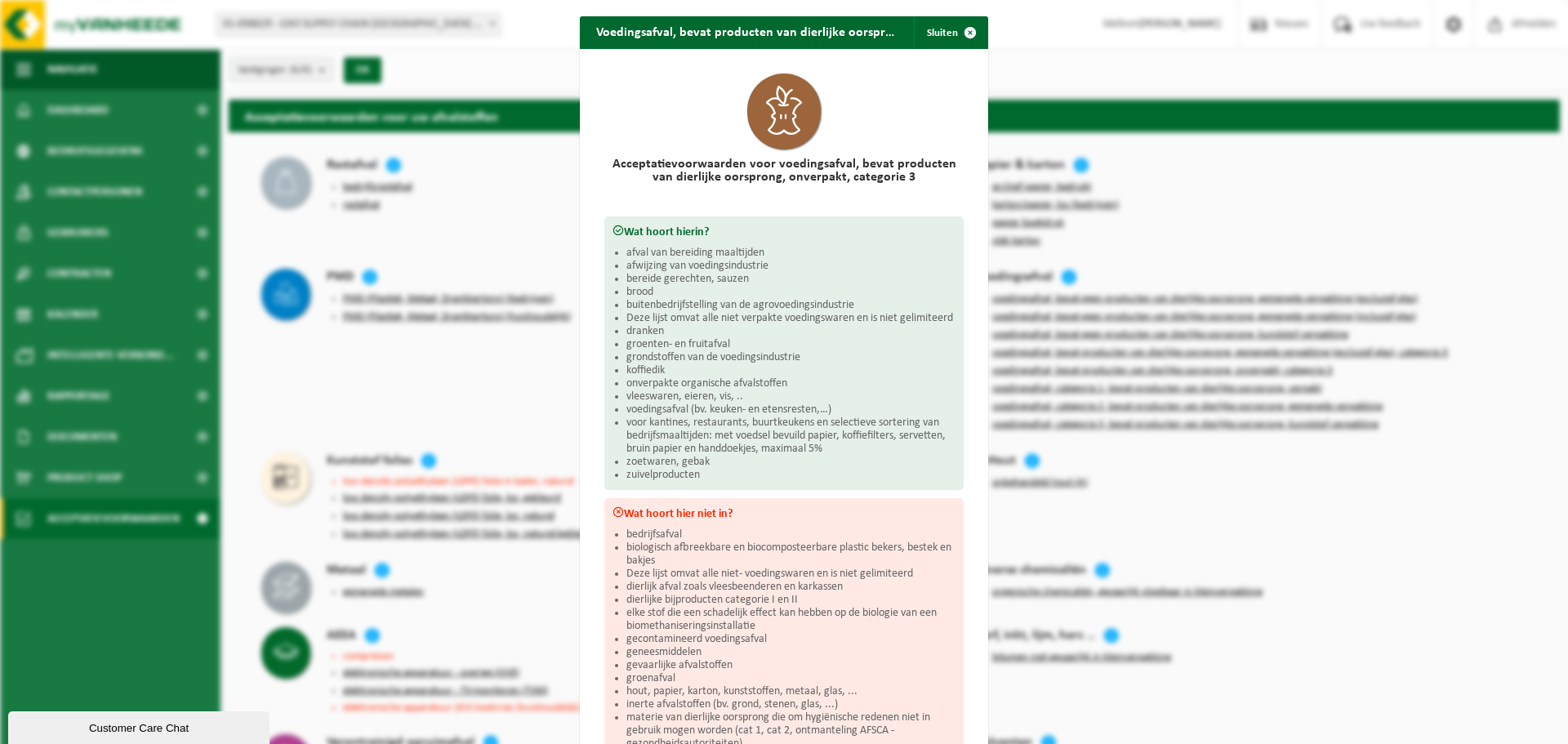
drag, startPoint x: 1210, startPoint y: 226, endPoint x: 1201, endPoint y: 227, distance: 9.1
drag, startPoint x: 1201, startPoint y: 227, endPoint x: 858, endPoint y: 282, distance: 347.4
click at [858, 282] on li "bereide gerechten, sauzen" at bounding box center [790, 279] width 329 height 13
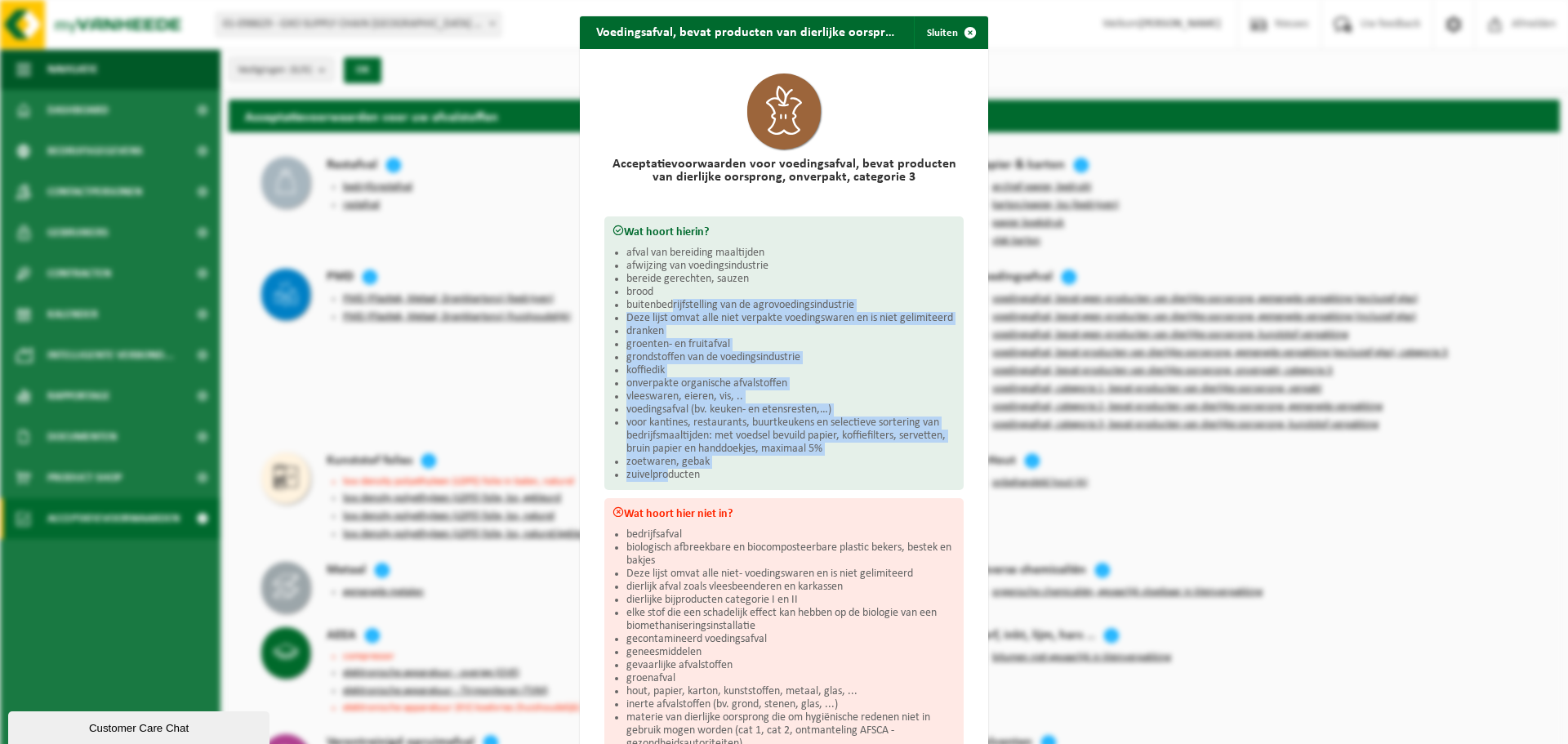
drag, startPoint x: 668, startPoint y: 300, endPoint x: 663, endPoint y: 470, distance: 170.1
click at [663, 470] on ul "afval van bereiding maaltijden afwijzing van voedingsindustrie bereide gerechte…" at bounding box center [790, 364] width 329 height 235
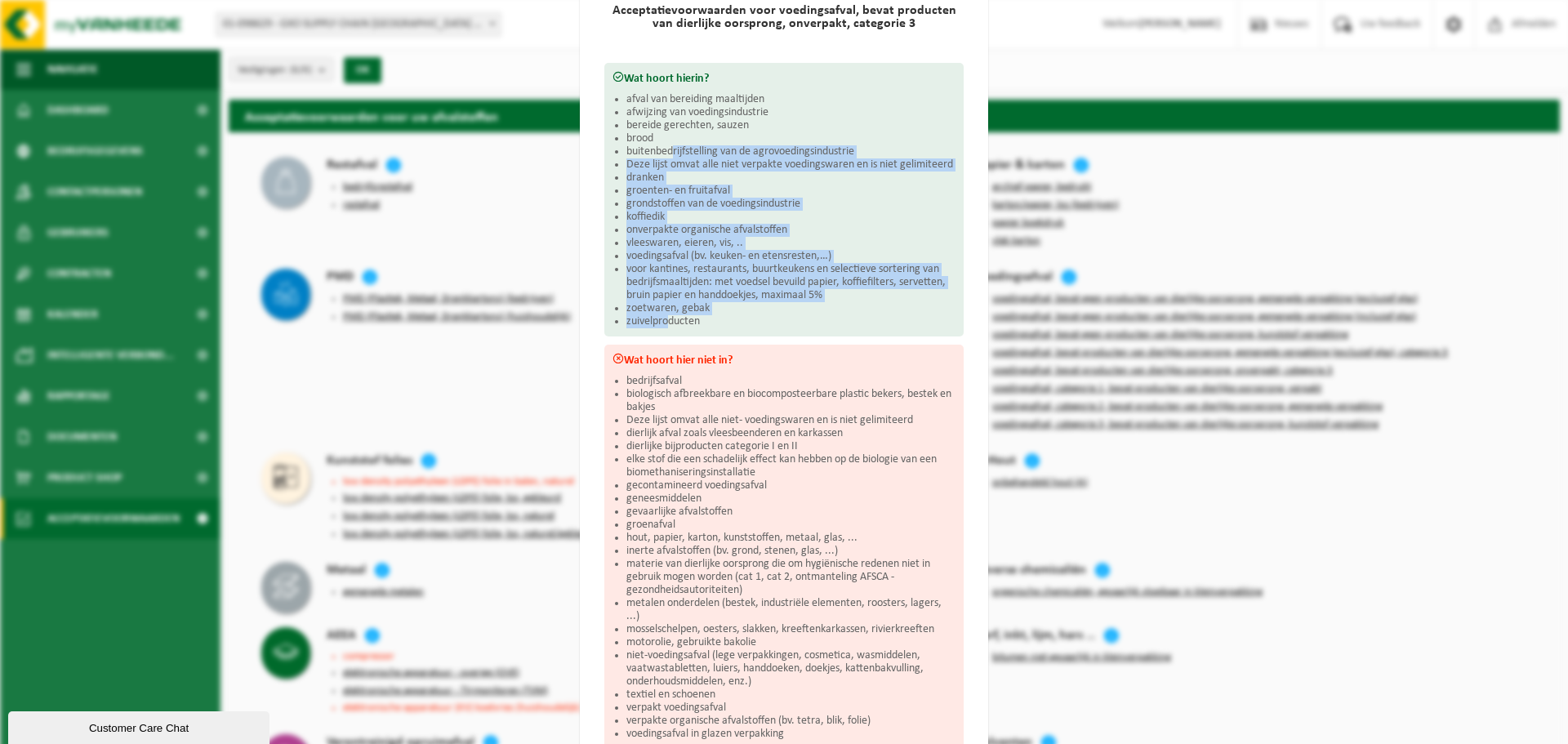
scroll to position [163, 0]
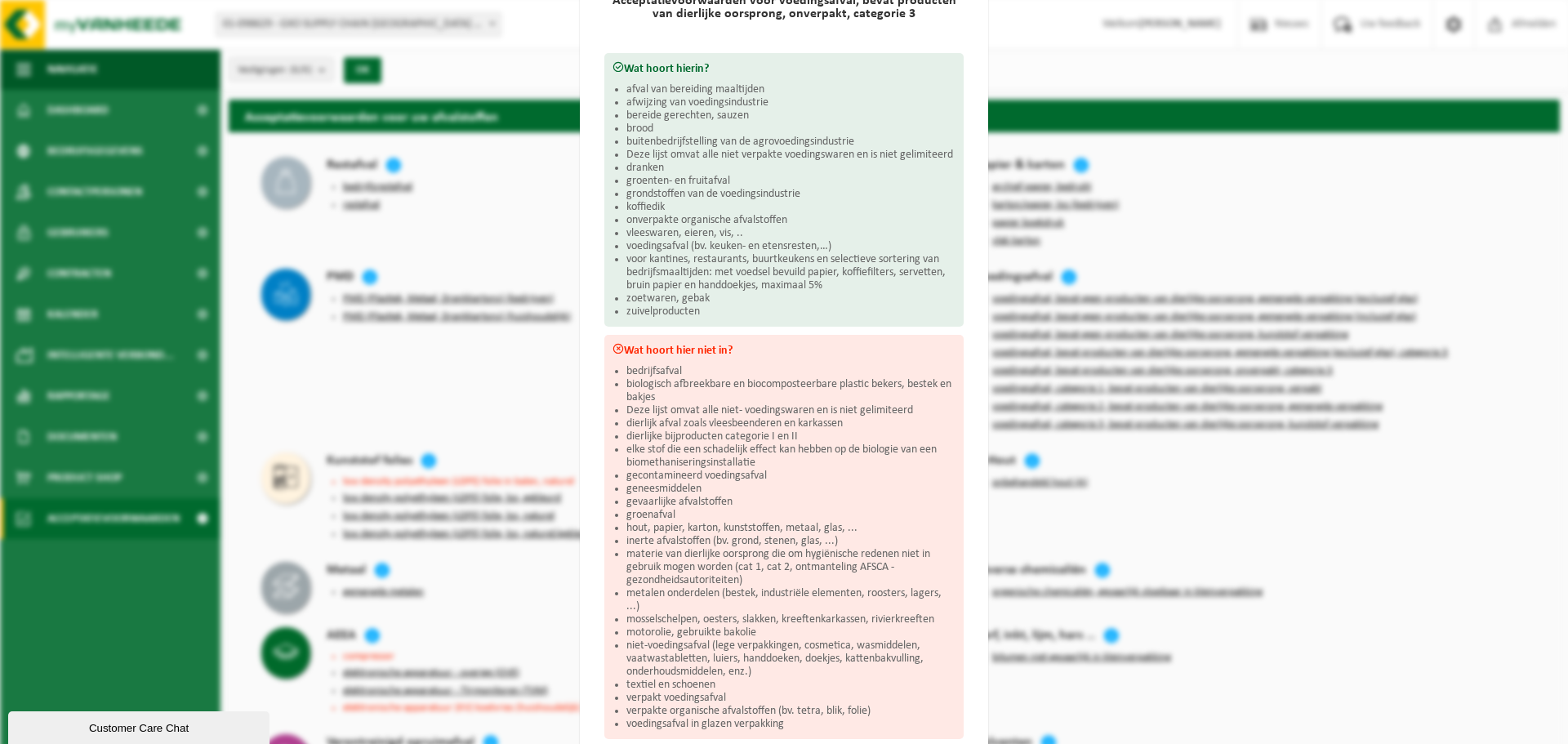
click at [681, 391] on li "biologisch afbreekbare en biocomposteerbare plastic bekers, bestek en bakjes" at bounding box center [790, 391] width 329 height 26
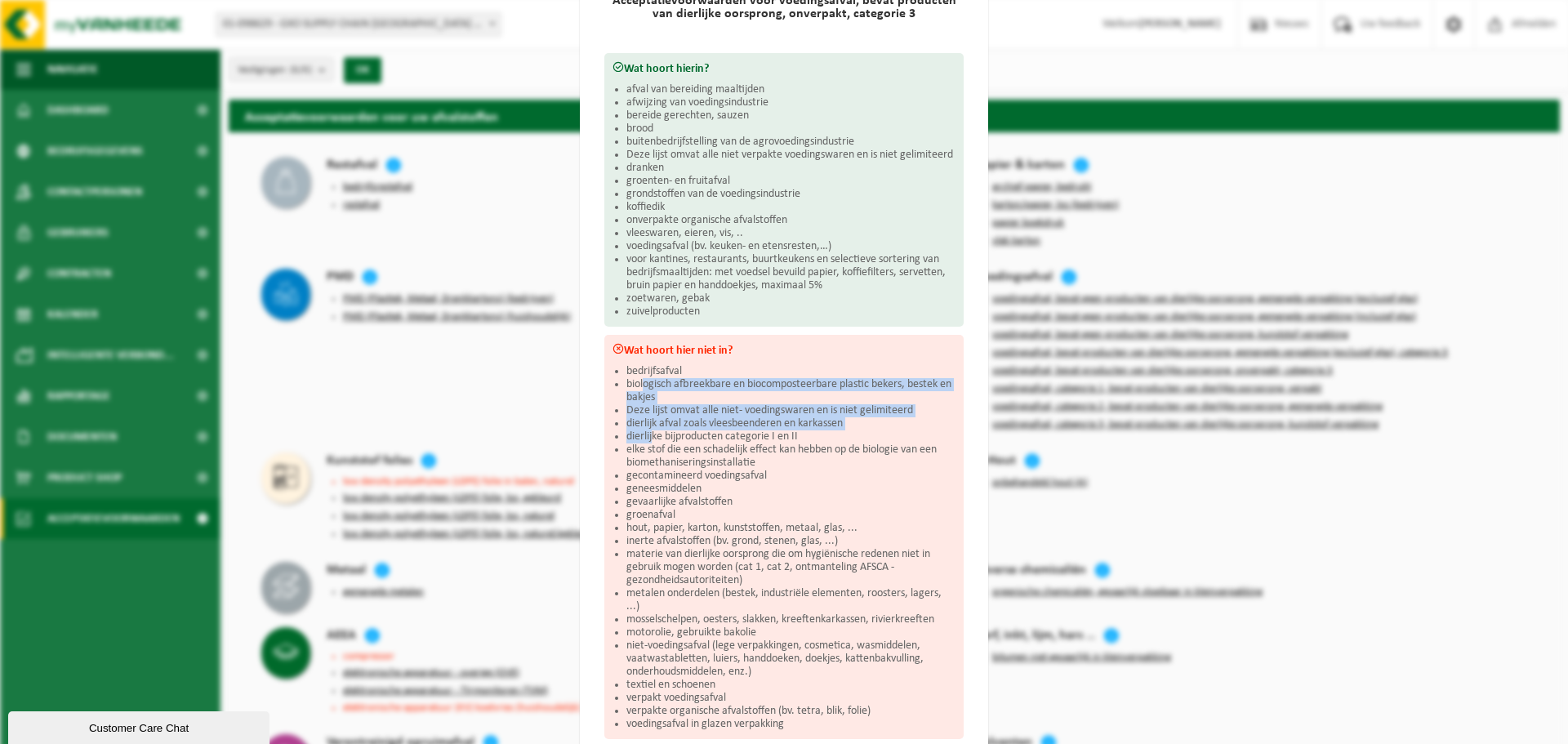
drag, startPoint x: 640, startPoint y: 375, endPoint x: 647, endPoint y: 436, distance: 61.4
click at [647, 436] on ul "bedrijfsafval biologisch afbreekbare en biocomposteerbare plastic bekers, beste…" at bounding box center [790, 547] width 329 height 366
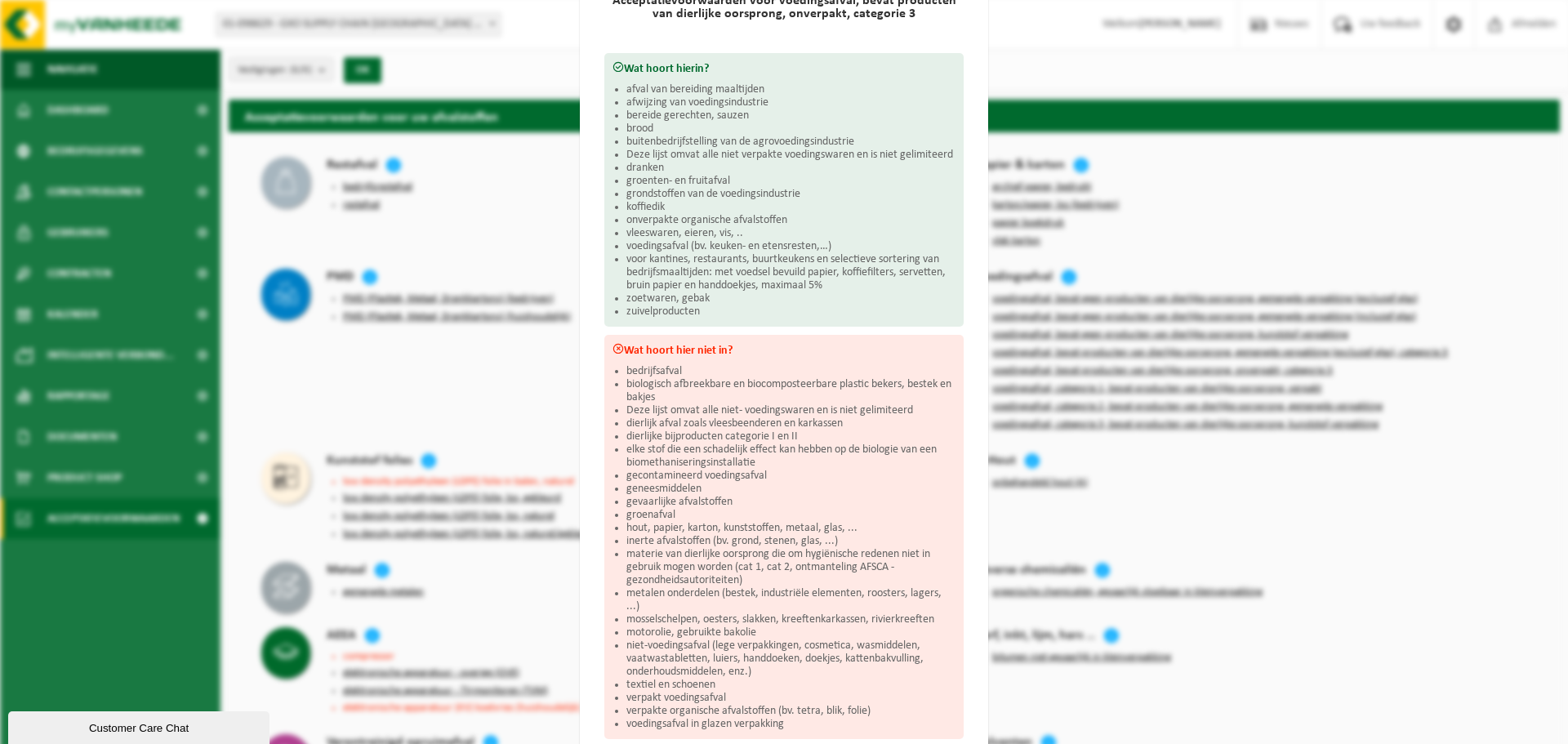
click at [684, 432] on li "dierlijke bijproducten categorie I en II" at bounding box center [790, 436] width 329 height 13
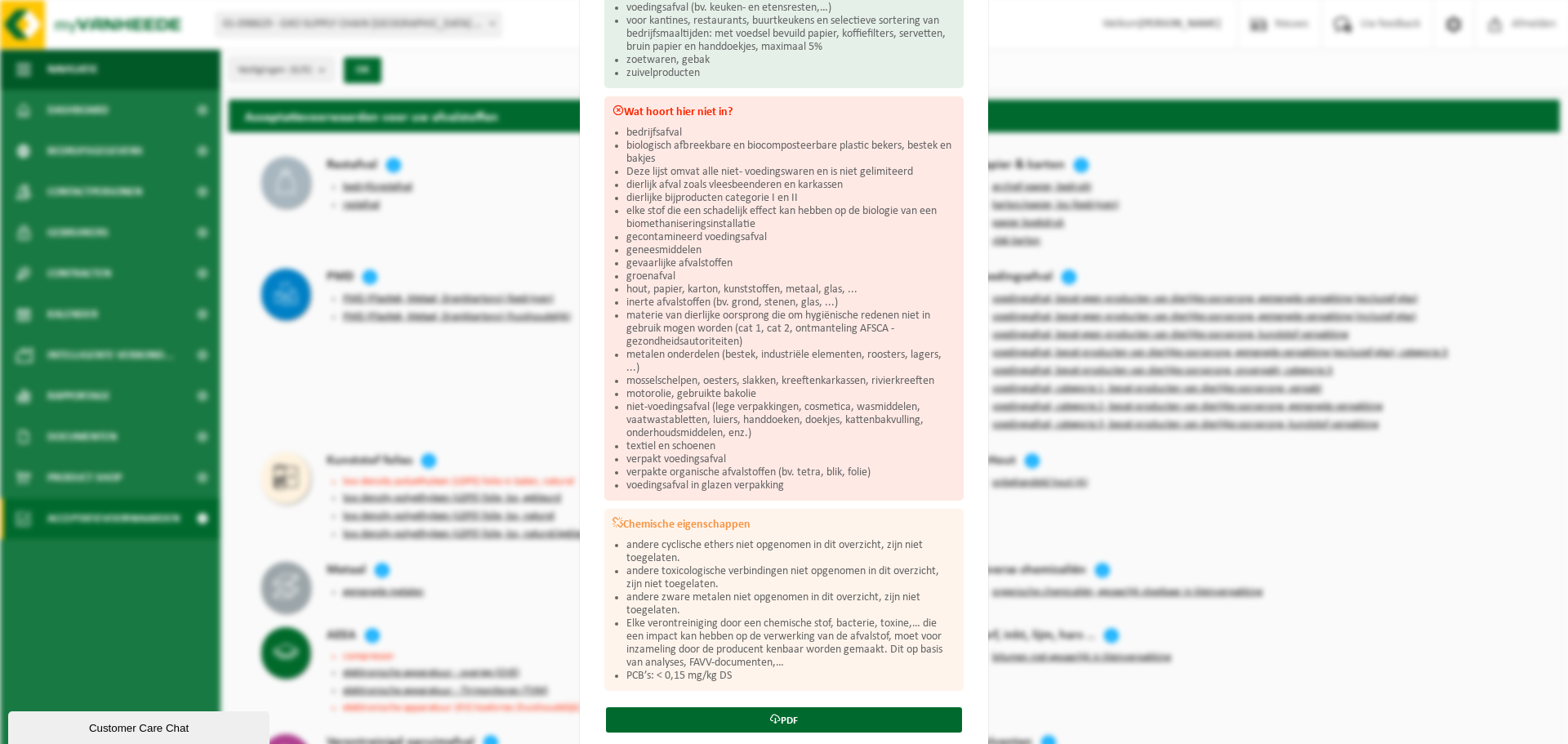
scroll to position [408, 0]
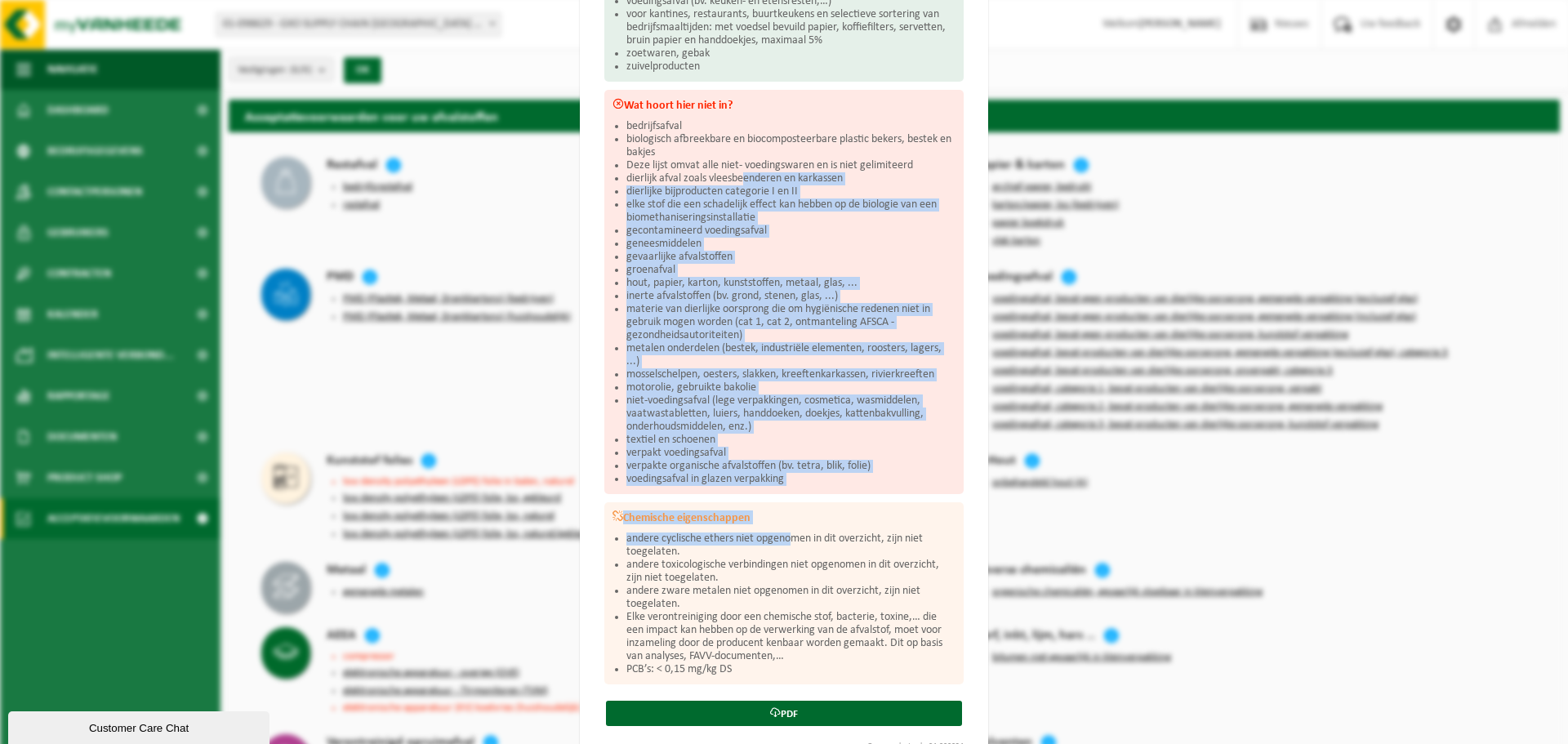
drag, startPoint x: 740, startPoint y: 169, endPoint x: 789, endPoint y: 514, distance: 348.5
click at [787, 528] on div "Wat hoort hierin? afval van bereiding maaltijden afwijzing van voedingsindustri…" at bounding box center [784, 246] width 376 height 876
click at [797, 429] on li "niet-voedingsafval (lege verpakkingen, cosmetica, wasmiddelen, vaatwastabletten…" at bounding box center [790, 414] width 329 height 39
